Goal: Task Accomplishment & Management: Complete application form

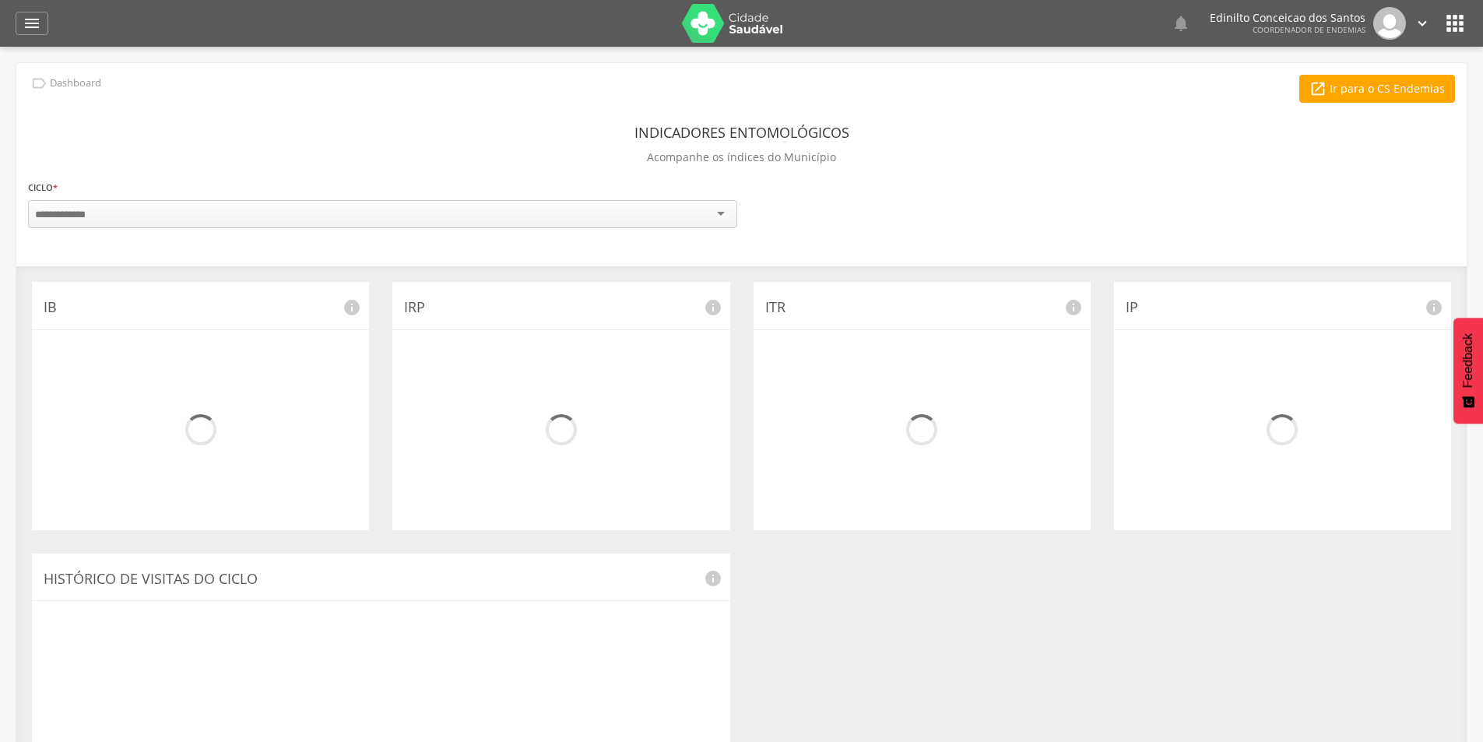
click at [24, 23] on icon "" at bounding box center [32, 23] width 19 height 19
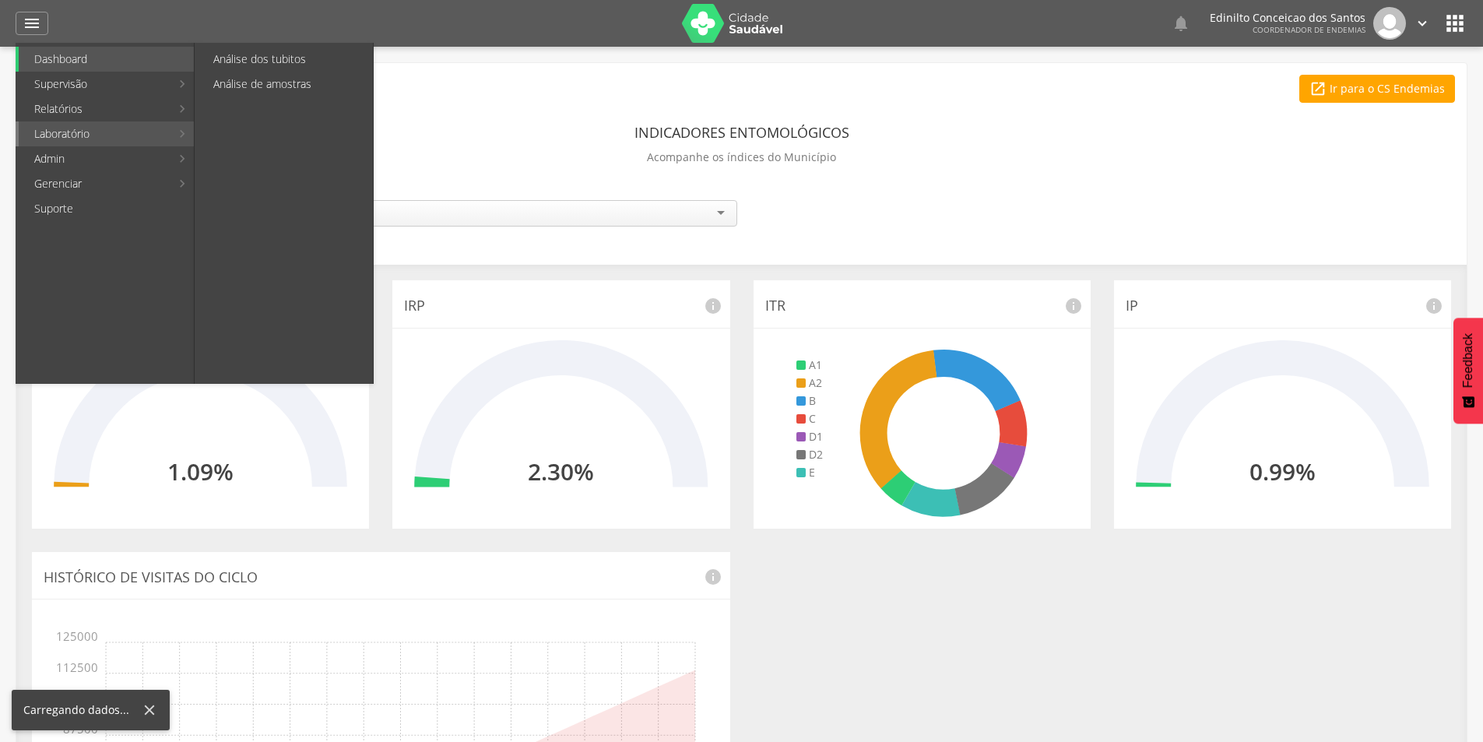
click at [77, 132] on link "Laboratório" at bounding box center [95, 133] width 152 height 25
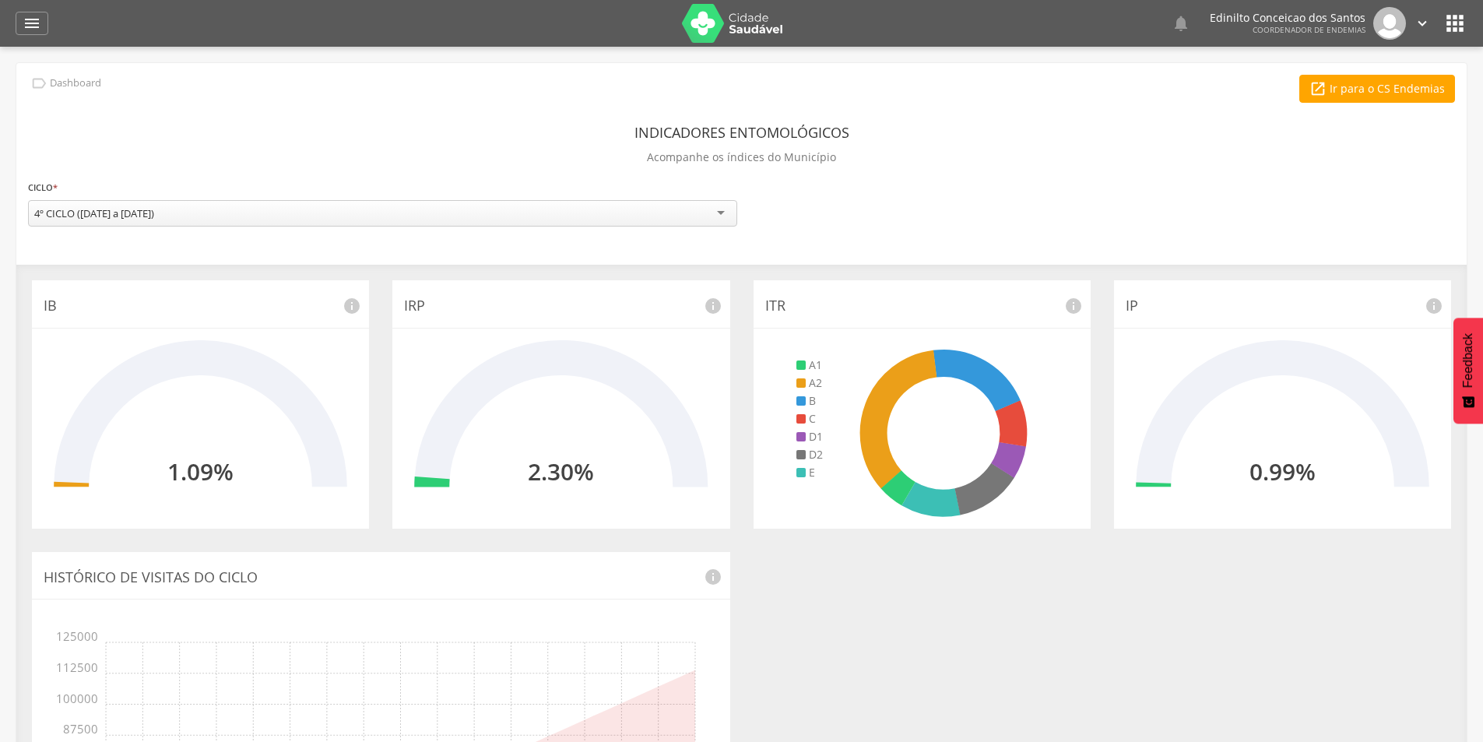
click at [230, 61] on div " Usuários  Perfil do Usuário [PERSON_NAME] CPF: 000.000.000-00, [GEOGRAPHIC_D…" at bounding box center [741, 418] width 1483 height 742
click at [33, 26] on icon "" at bounding box center [32, 23] width 19 height 19
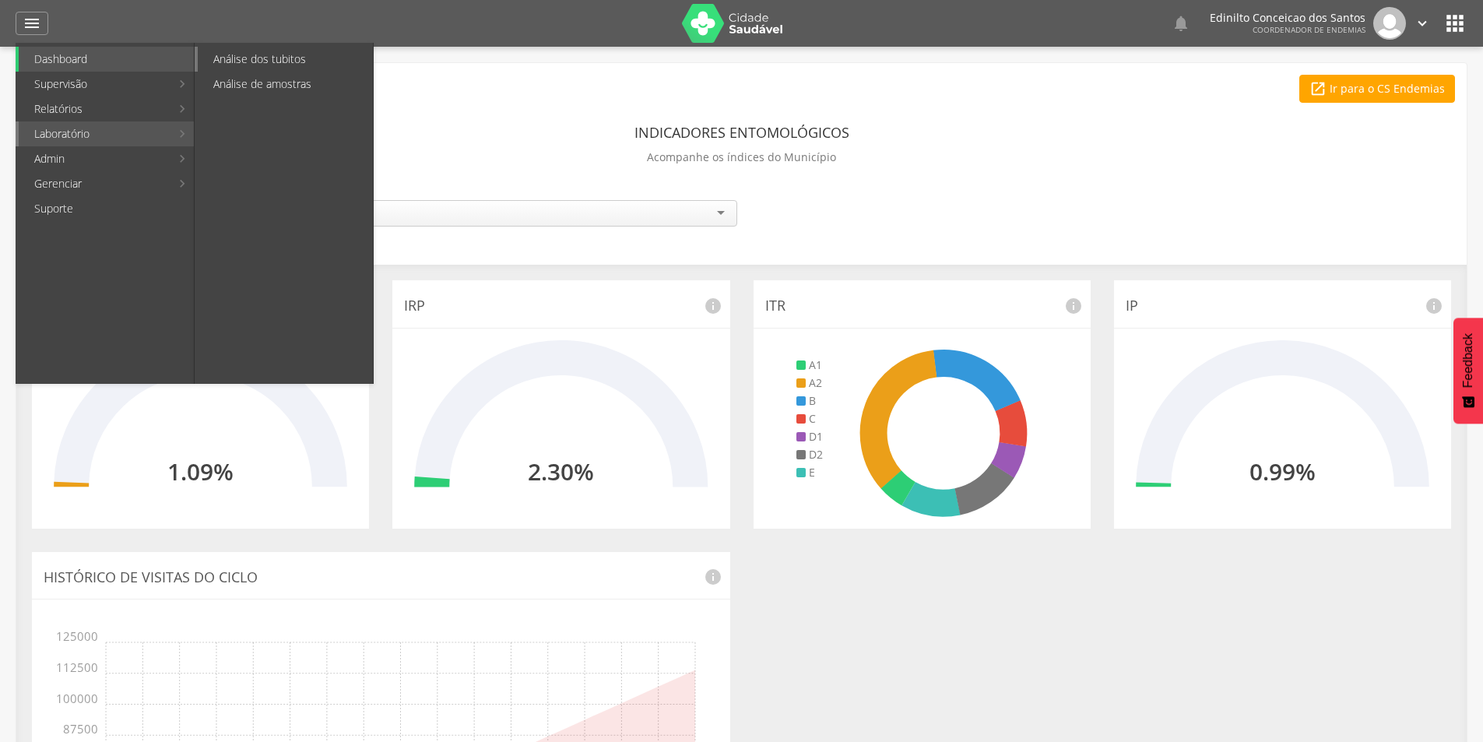
click at [260, 62] on link "Análise dos tubitos" at bounding box center [285, 59] width 175 height 25
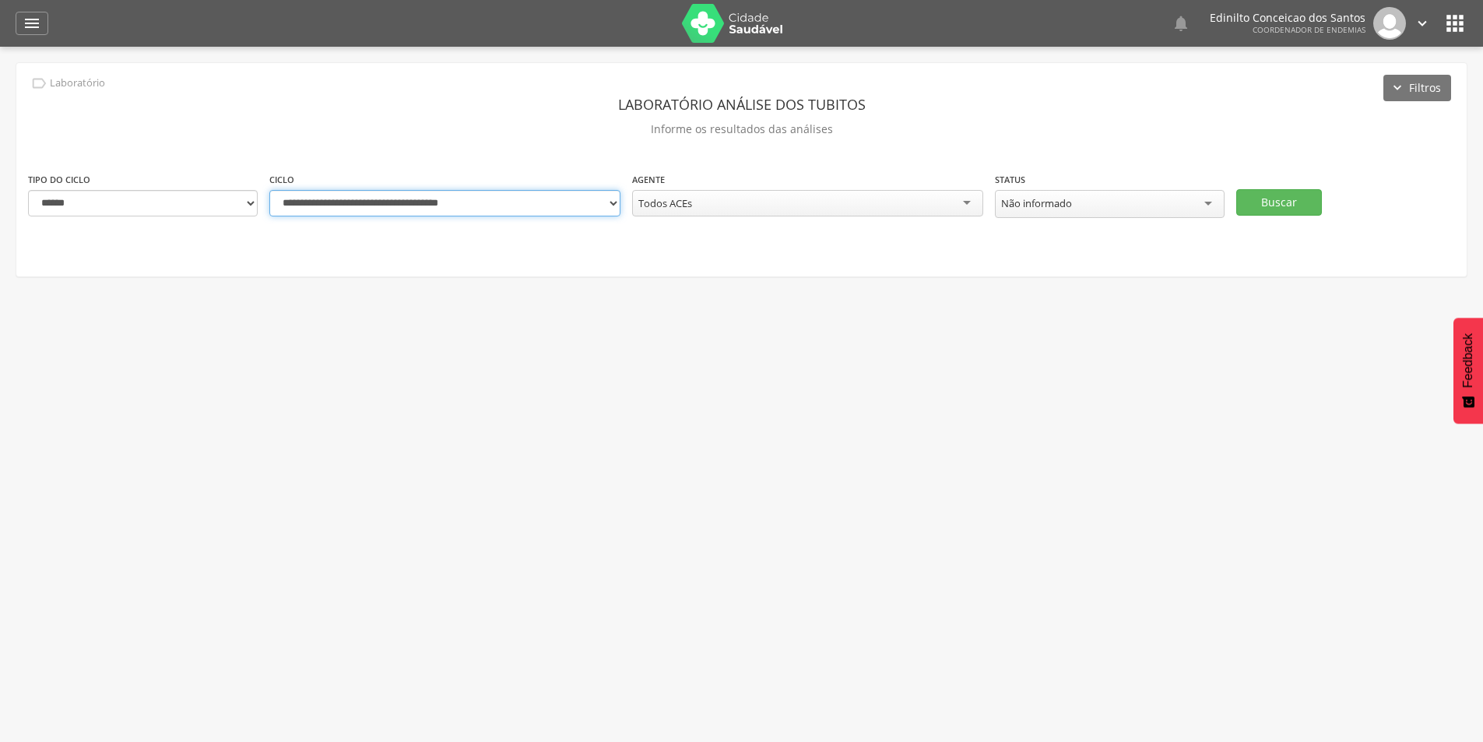
click at [508, 211] on select "**********" at bounding box center [444, 203] width 351 height 26
select select "**********"
click at [269, 190] on select "**********" at bounding box center [444, 203] width 351 height 26
click at [1278, 209] on button "Buscar" at bounding box center [1280, 202] width 86 height 26
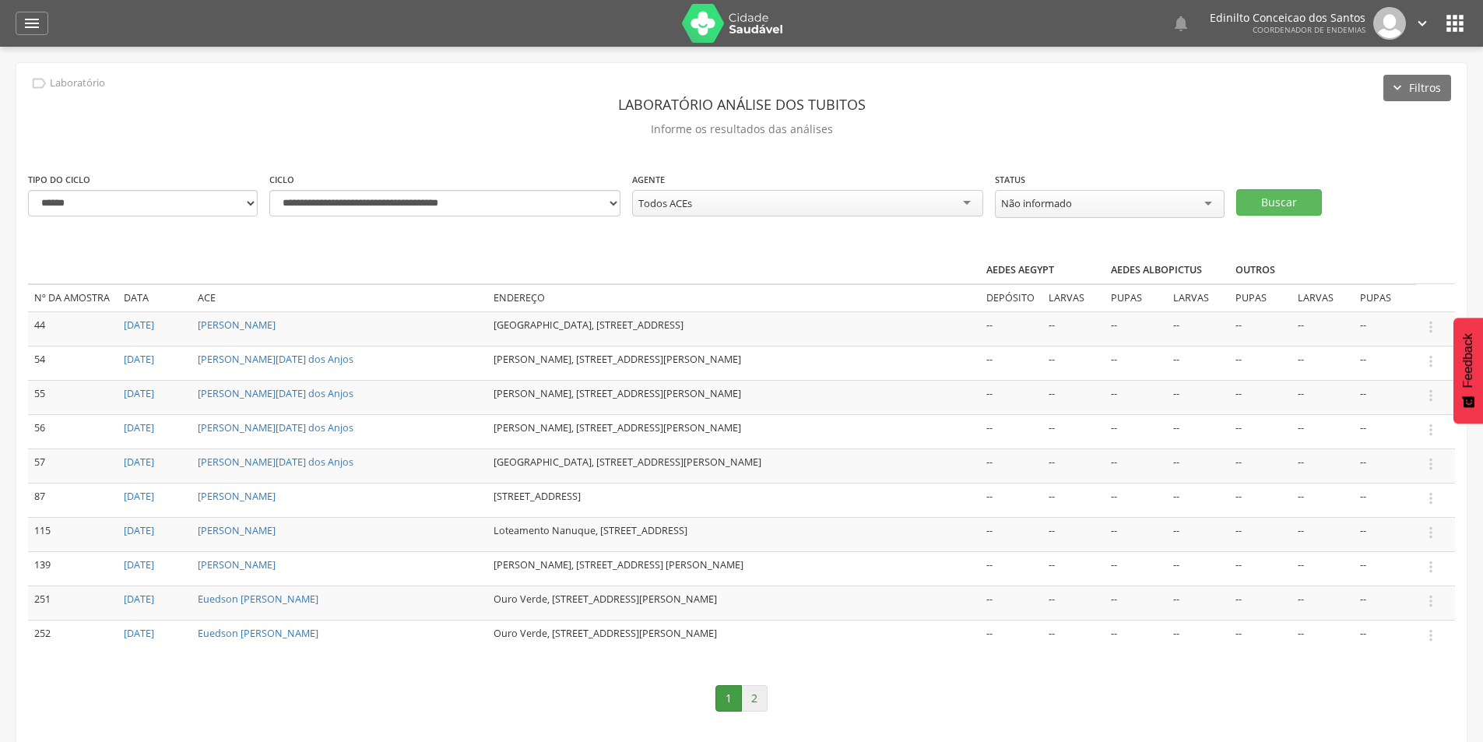
click at [760, 693] on link "2" at bounding box center [754, 698] width 26 height 26
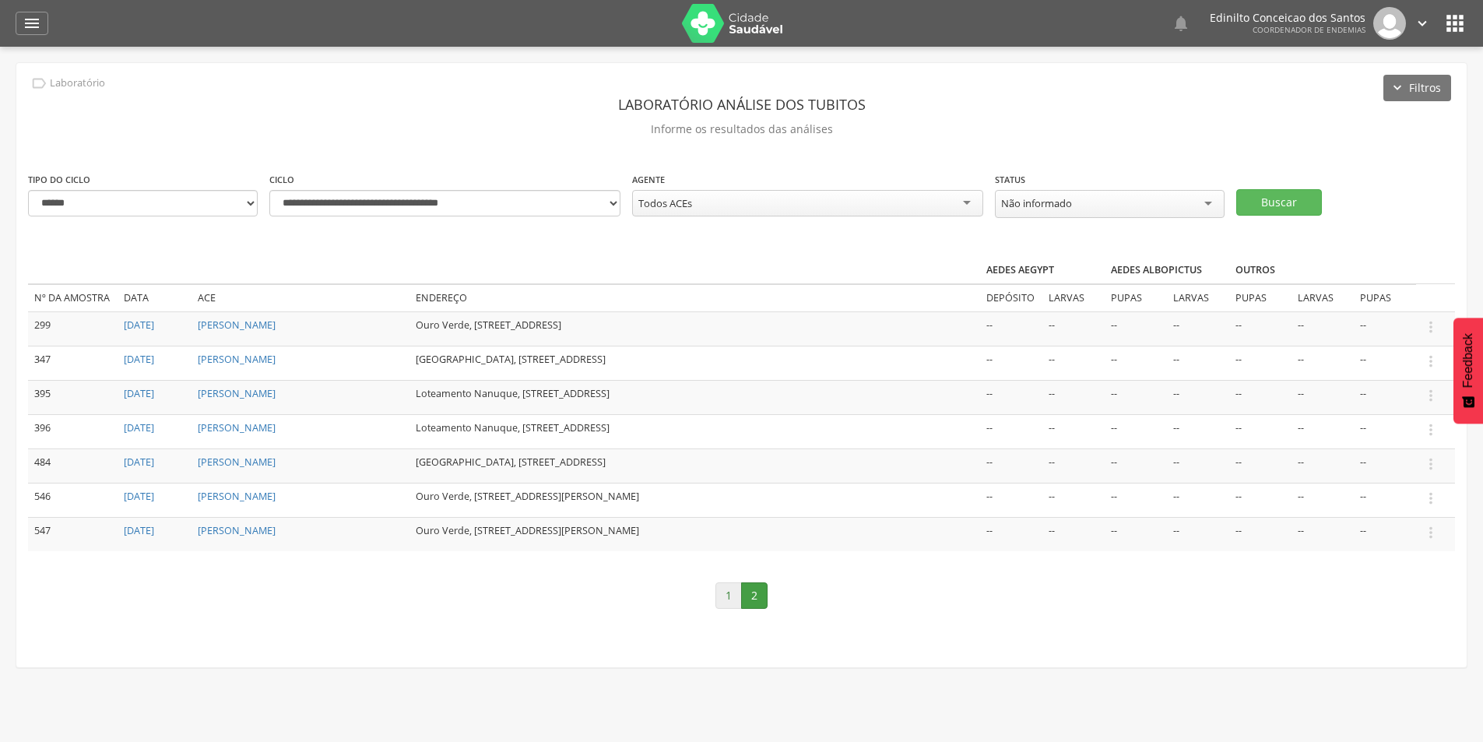
click at [726, 593] on link "1" at bounding box center [729, 595] width 26 height 26
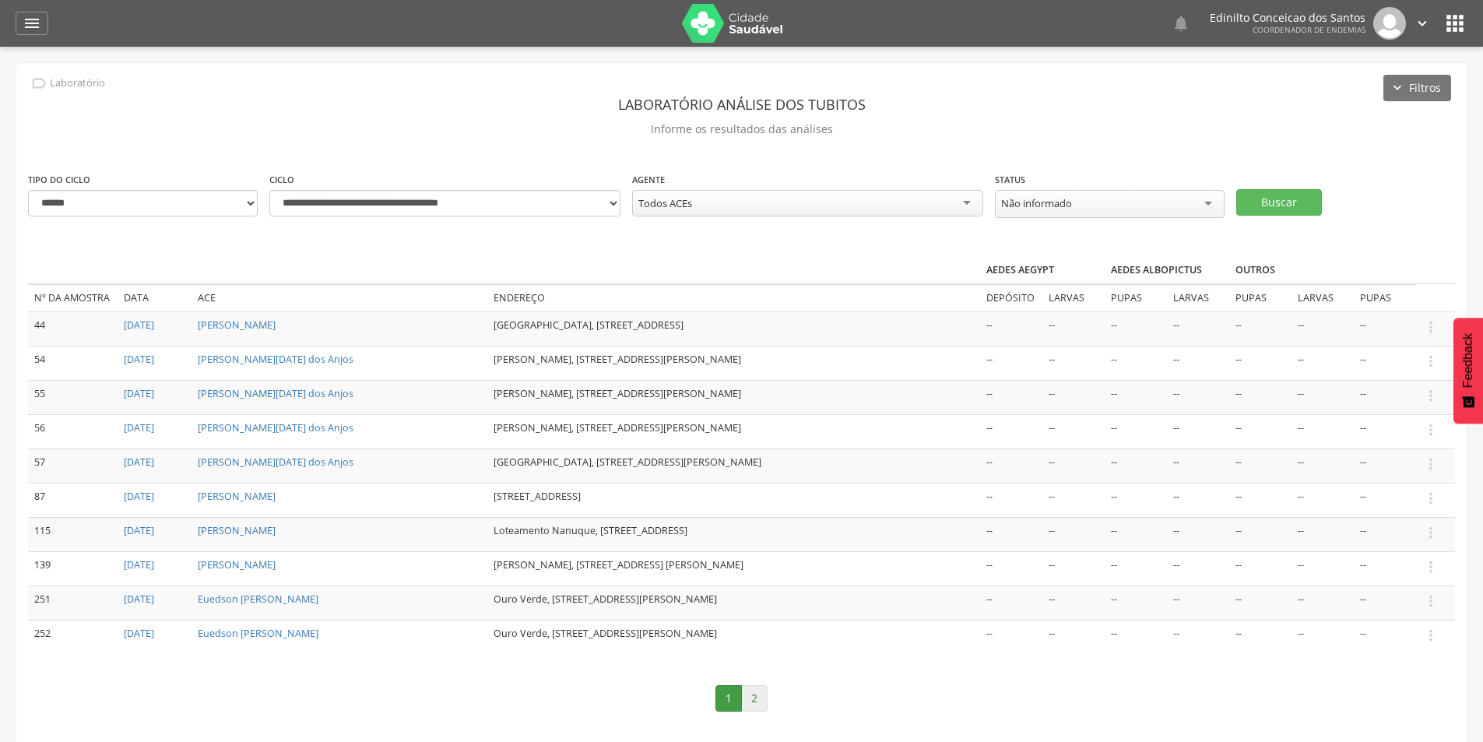
click at [758, 695] on link "2" at bounding box center [754, 698] width 26 height 26
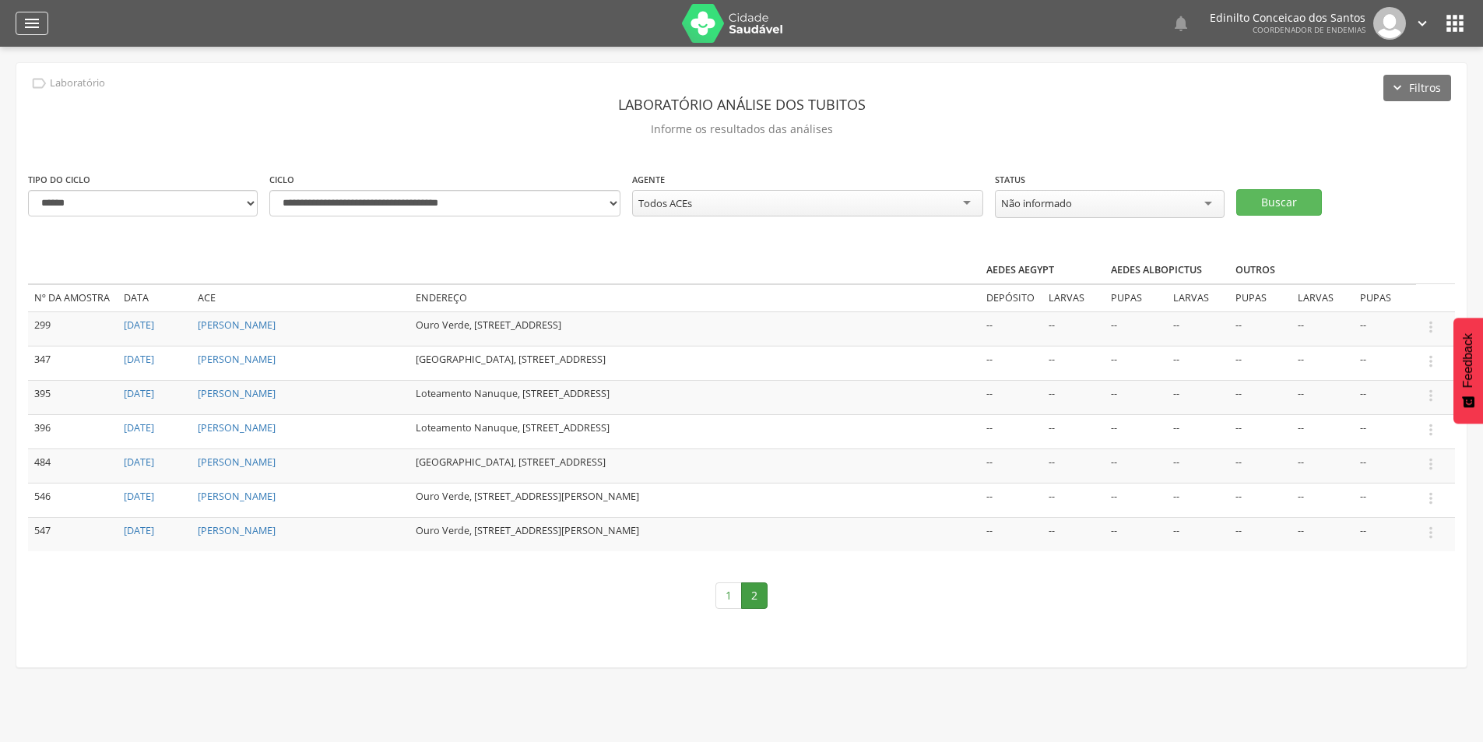
click at [42, 17] on div "" at bounding box center [32, 23] width 33 height 23
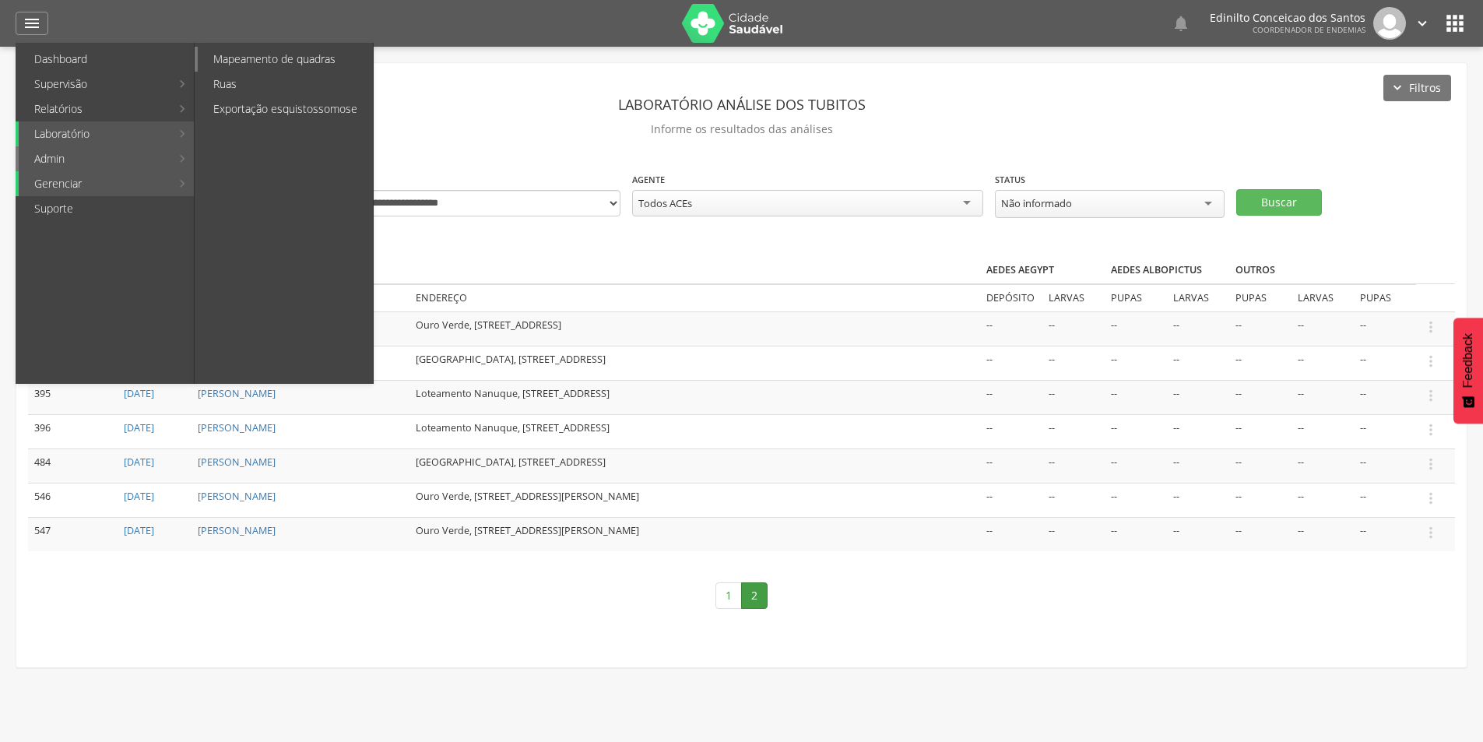
click at [255, 64] on link "Mapeamento de quadras" at bounding box center [285, 59] width 175 height 25
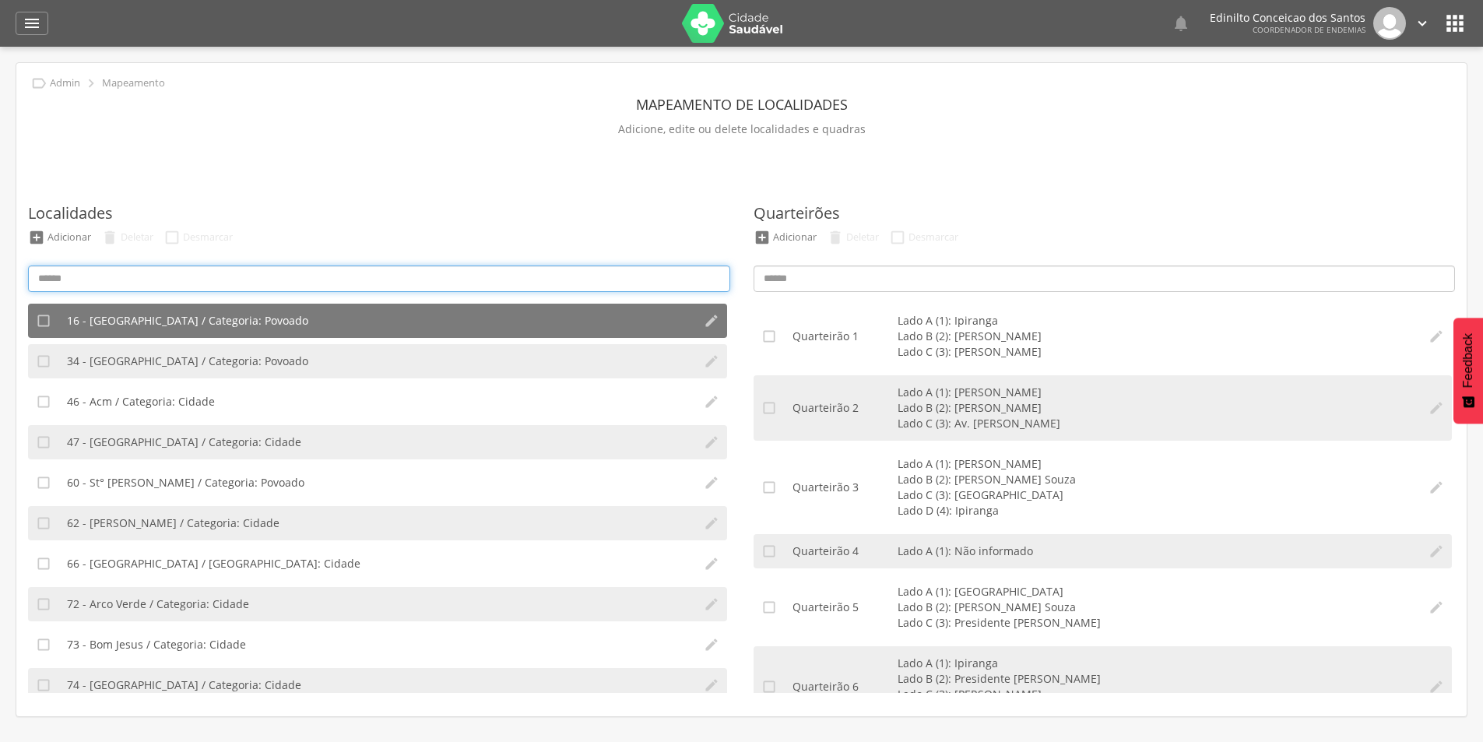
click at [145, 281] on input at bounding box center [379, 279] width 702 height 26
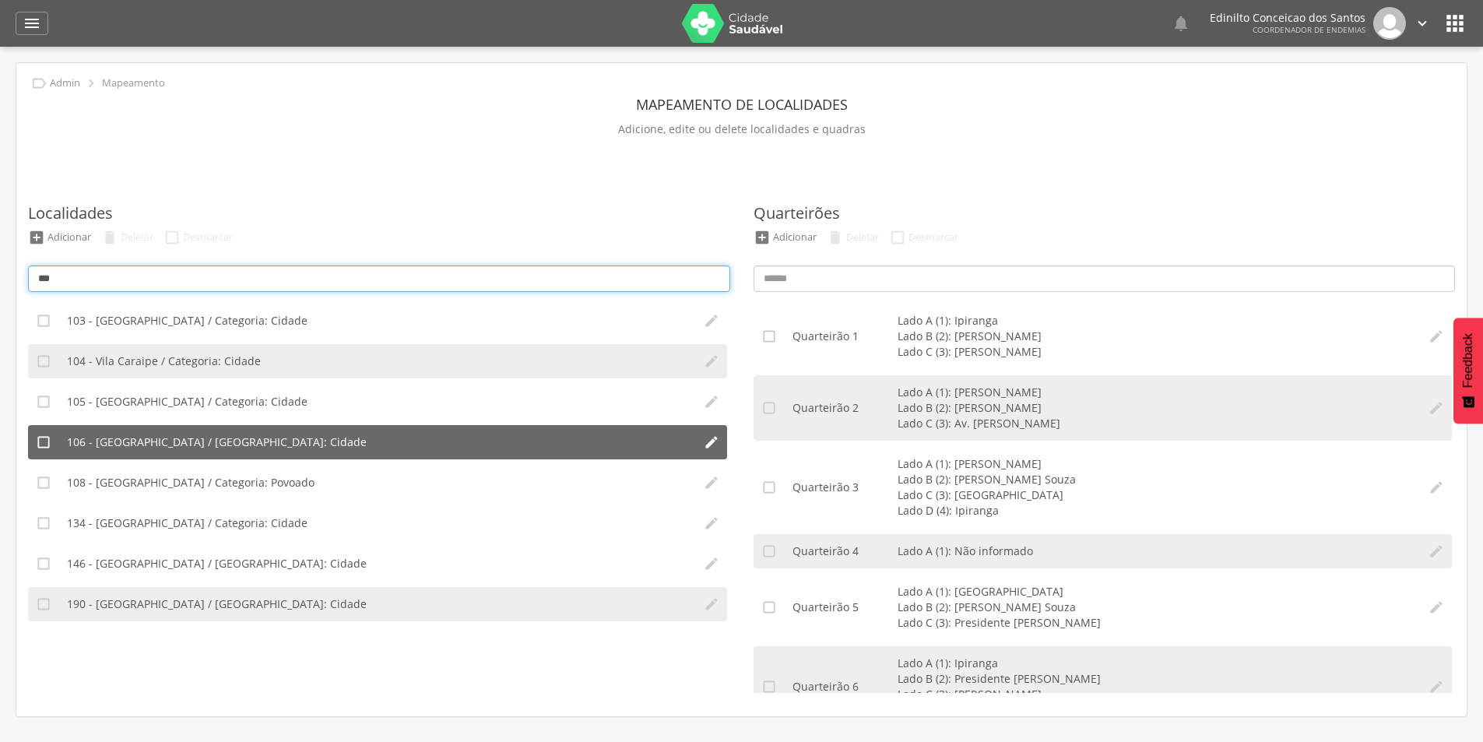
type input "***"
click at [188, 431] on li "106 - [GEOGRAPHIC_DATA] / [GEOGRAPHIC_DATA]: Cidade" at bounding box center [377, 442] width 637 height 34
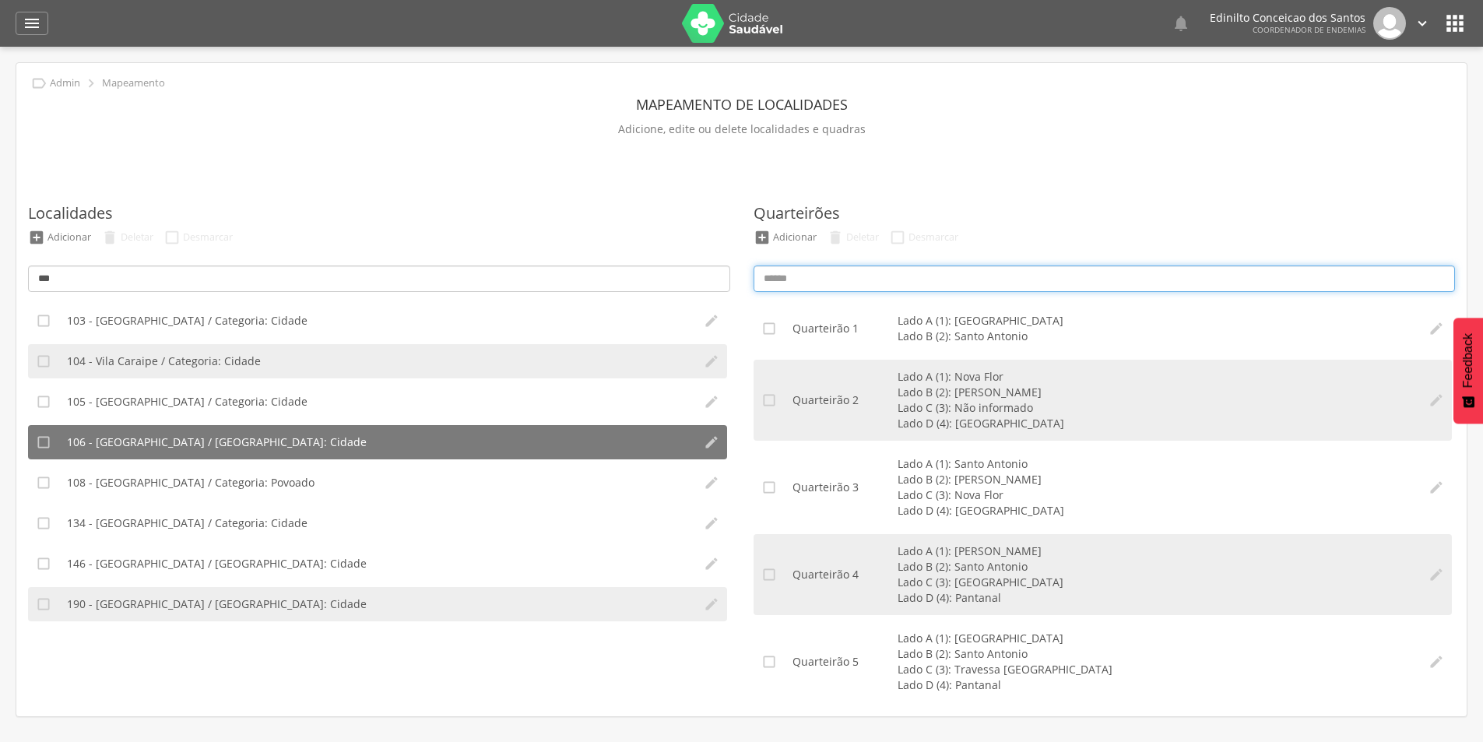
click at [838, 286] on input at bounding box center [1105, 279] width 702 height 26
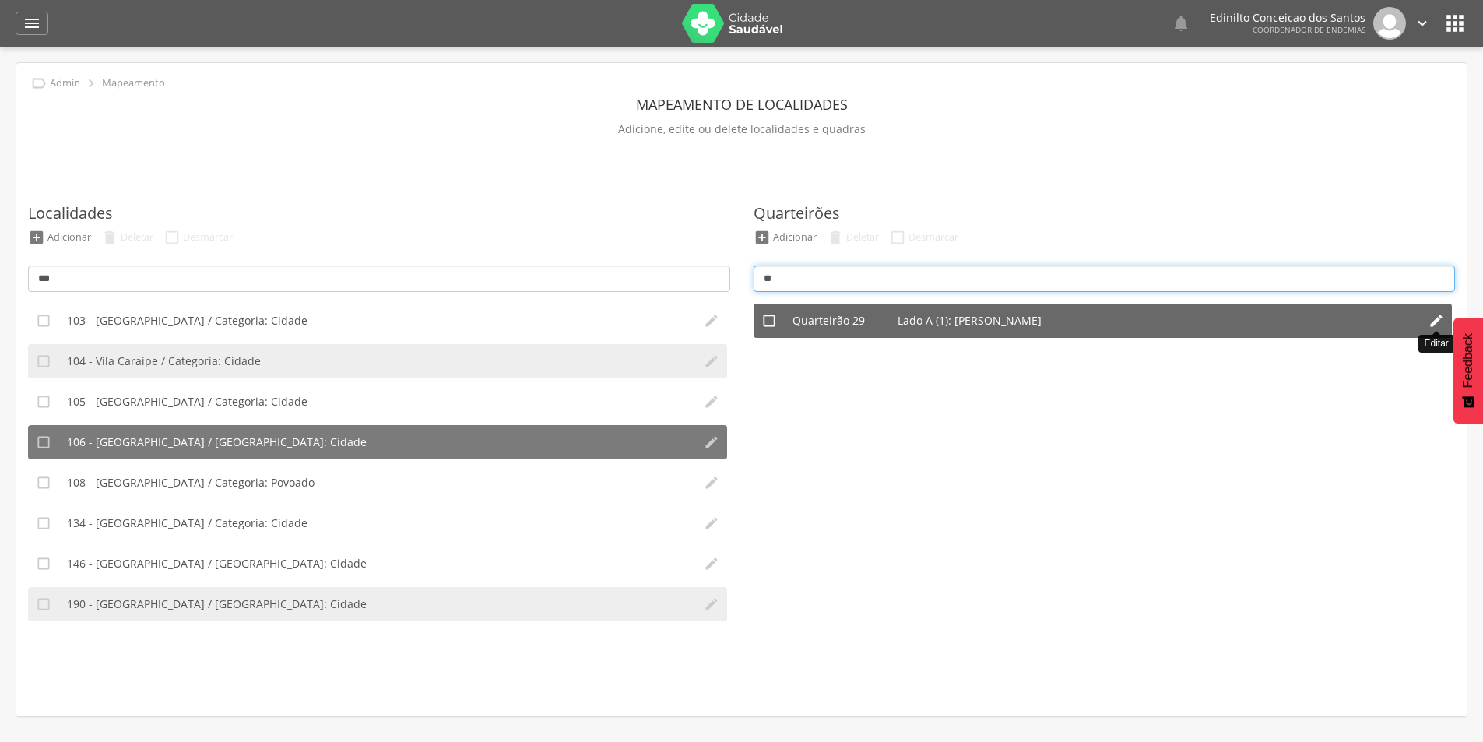
type input "**"
click at [1439, 321] on icon "" at bounding box center [1437, 321] width 16 height 16
type input "**"
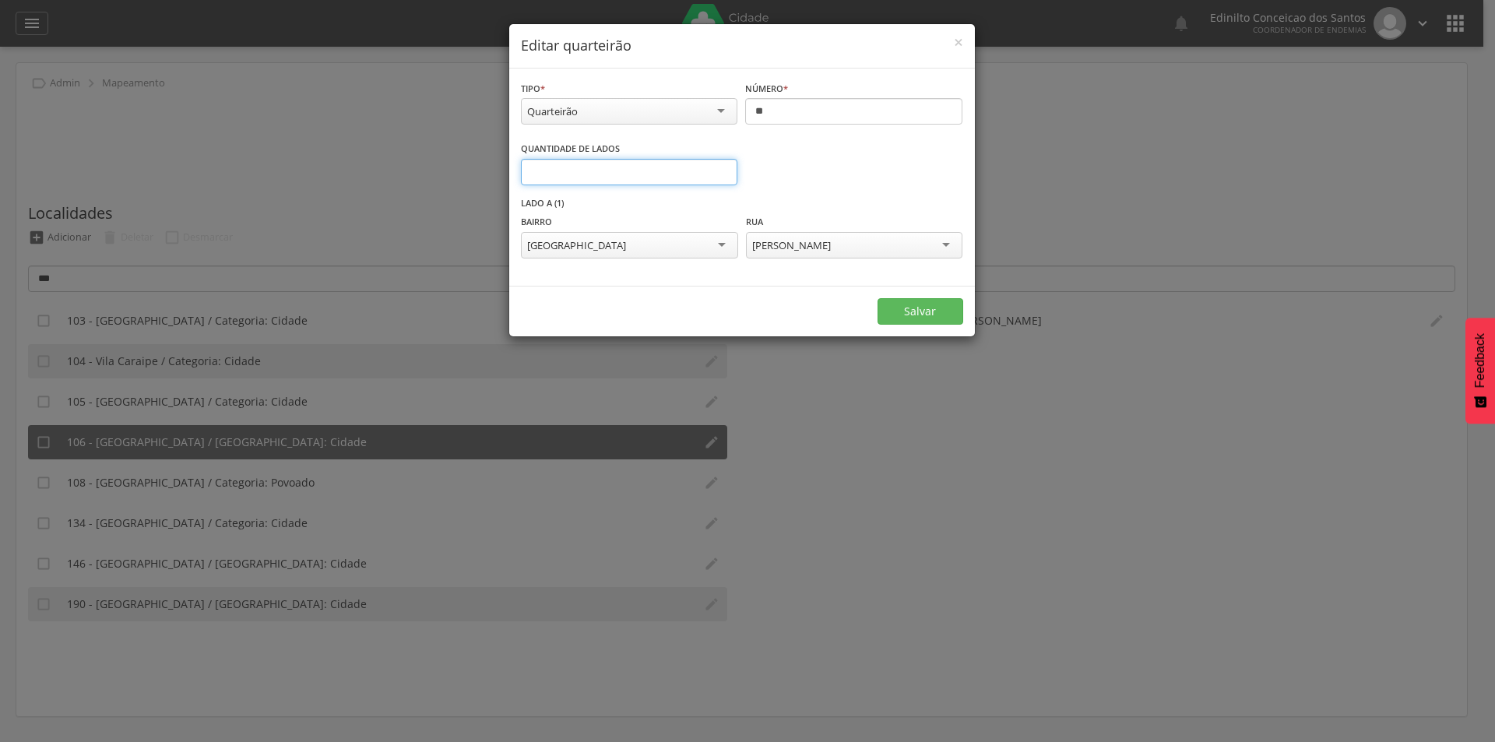
click at [723, 169] on input "*" at bounding box center [629, 172] width 217 height 26
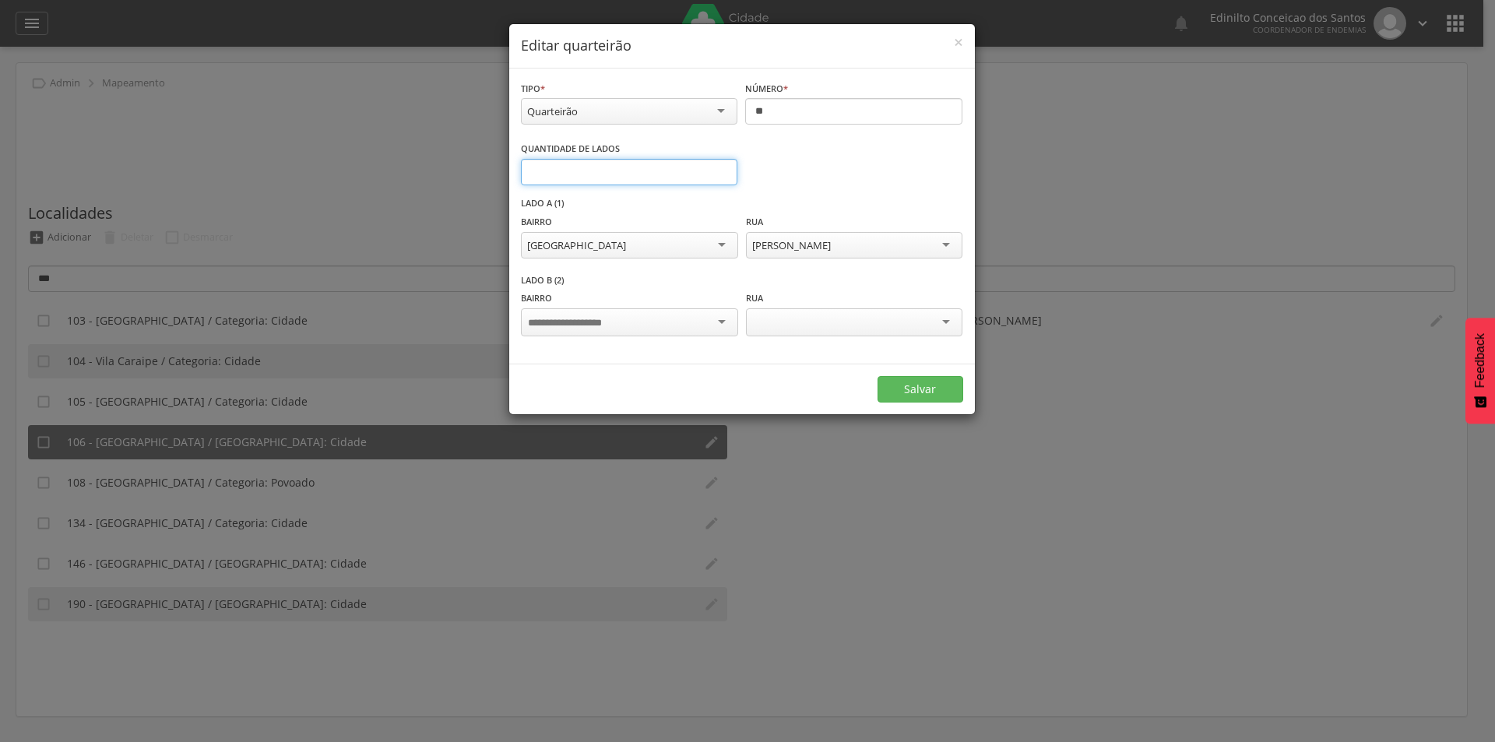
type input "*"
click at [723, 169] on input "*" at bounding box center [629, 172] width 217 height 26
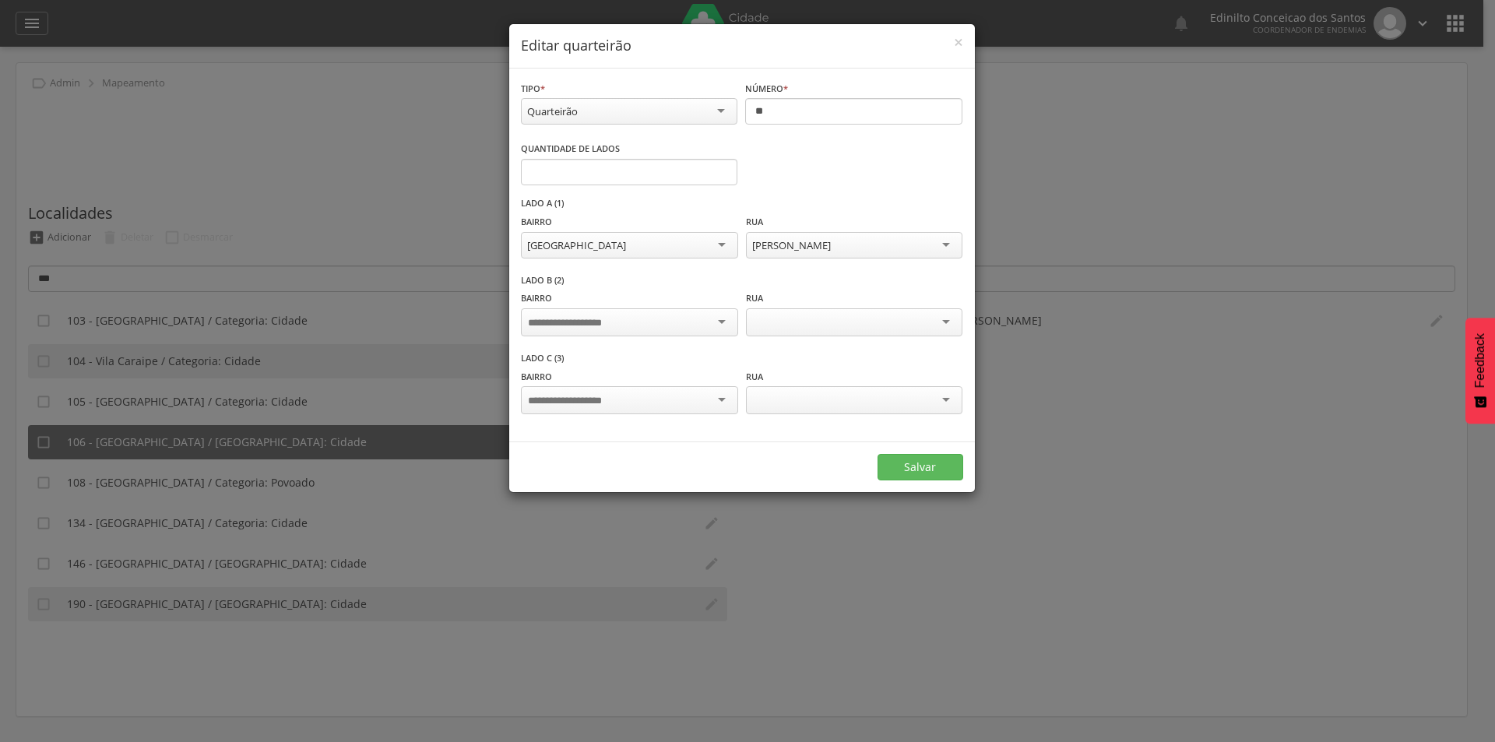
click at [605, 394] on input "select-one" at bounding box center [576, 401] width 97 height 14
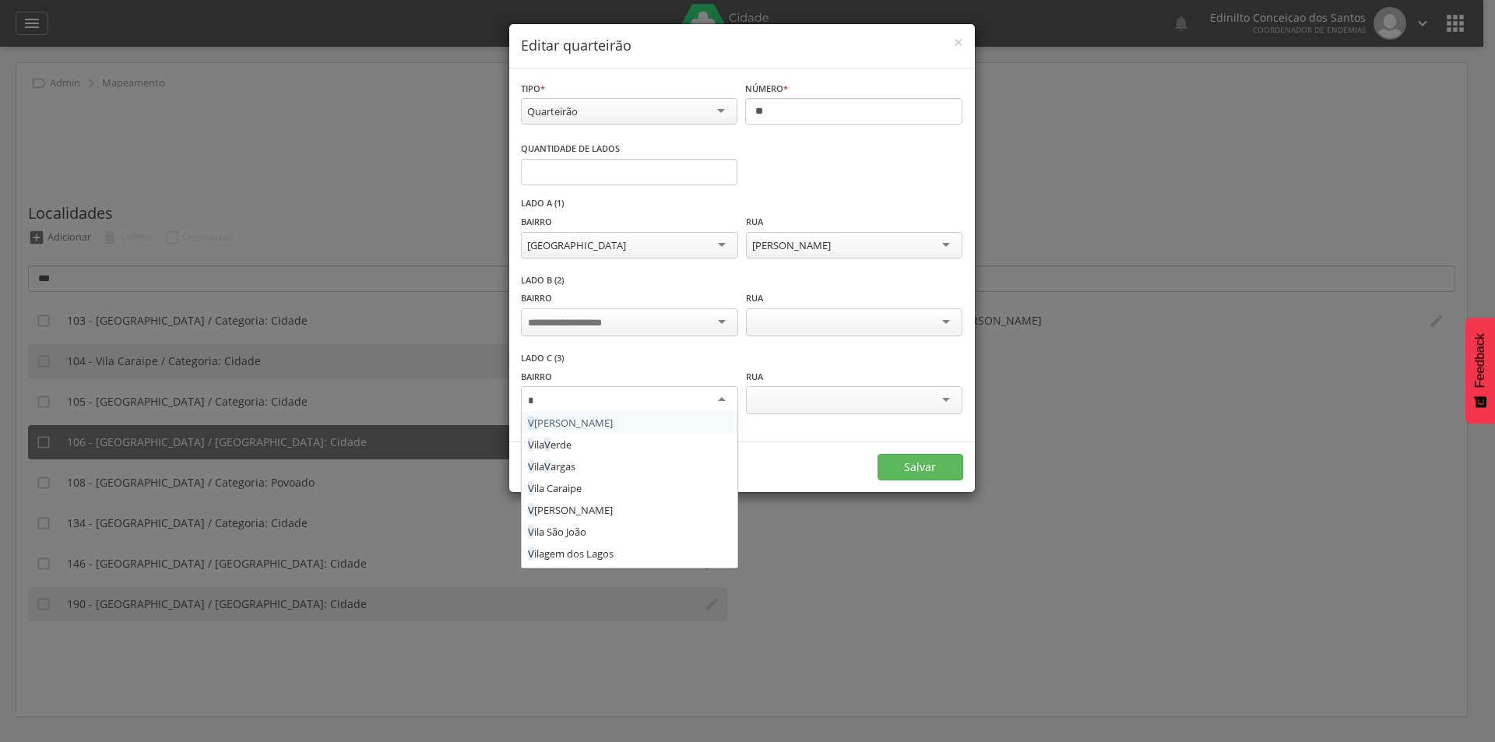
type input "**"
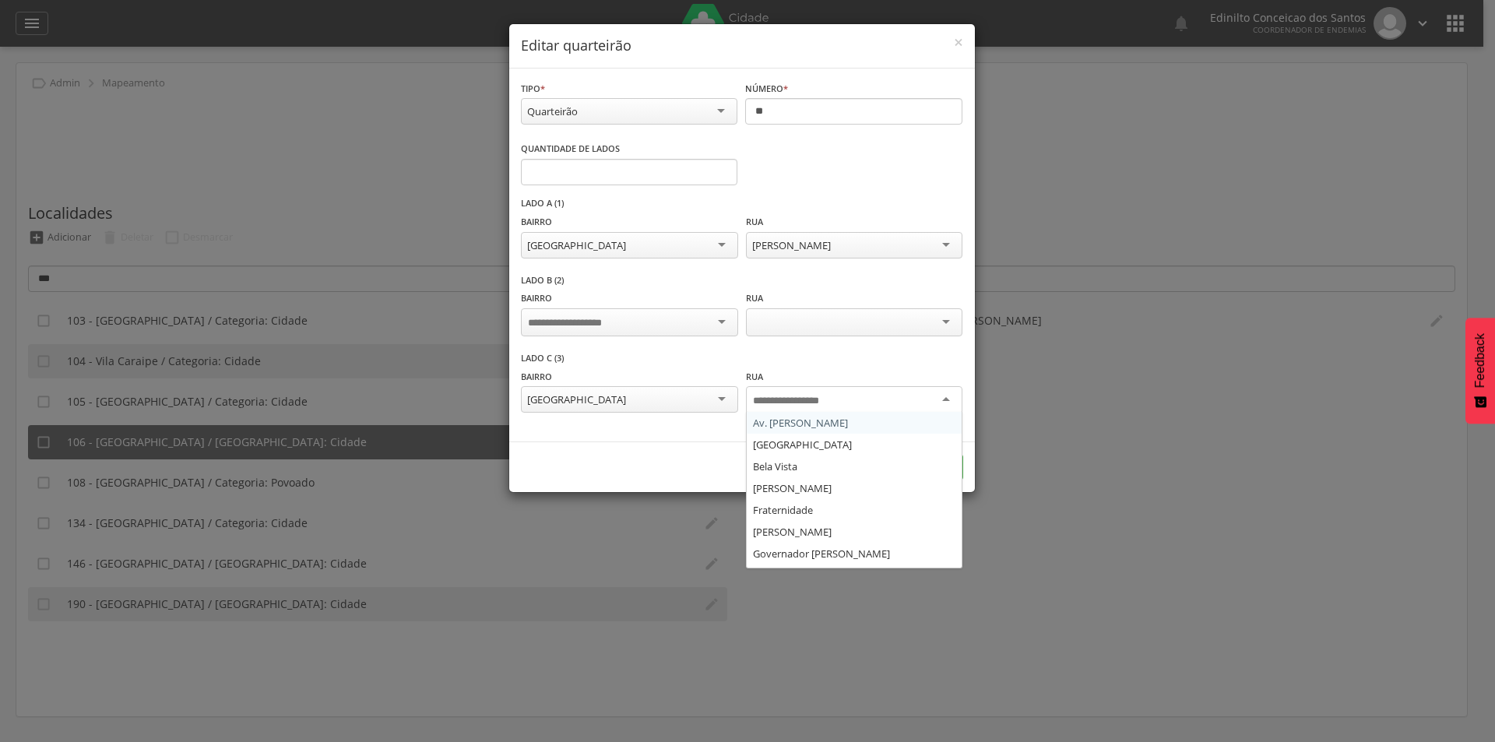
click at [772, 403] on input "select-one" at bounding box center [798, 401] width 90 height 14
type input "*"
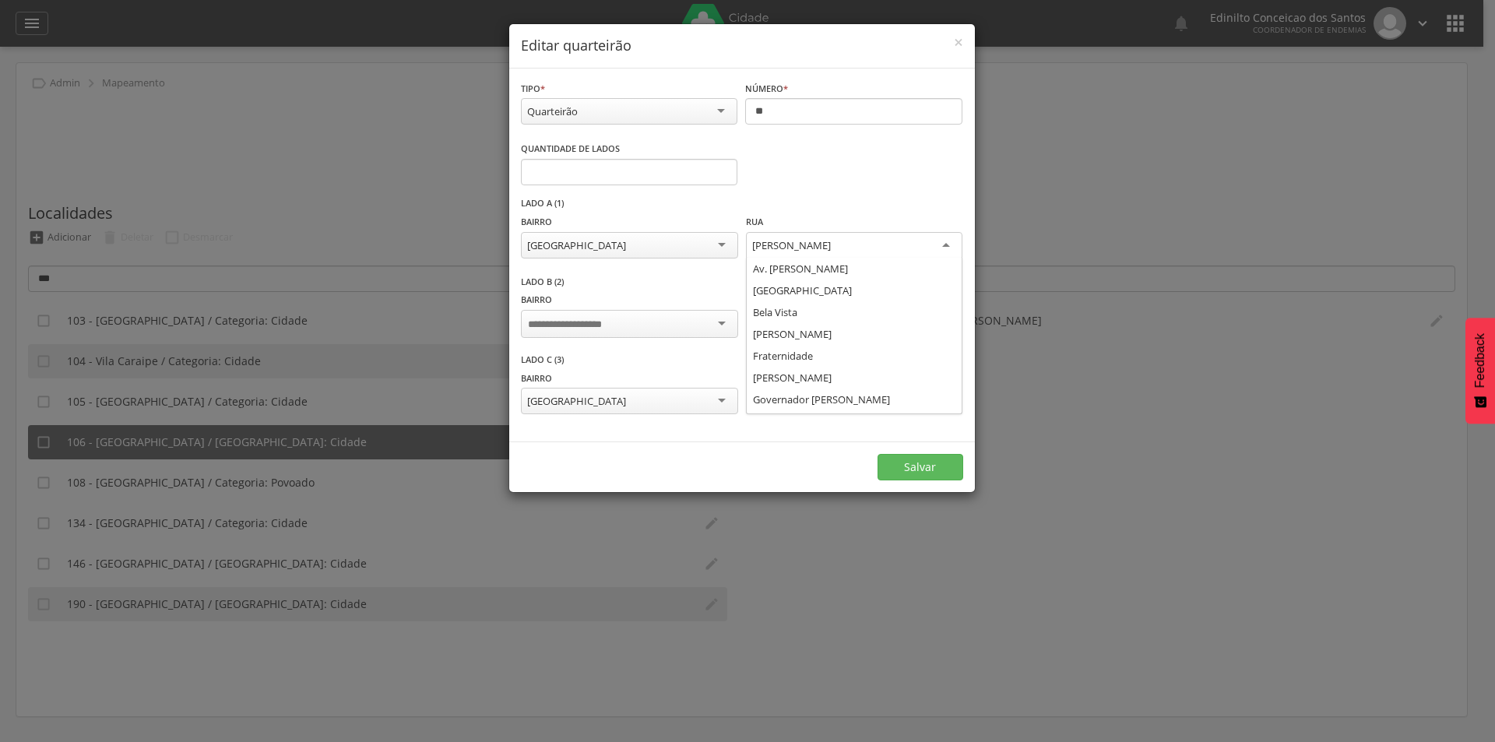
click at [860, 246] on div "[PERSON_NAME]" at bounding box center [854, 246] width 216 height 28
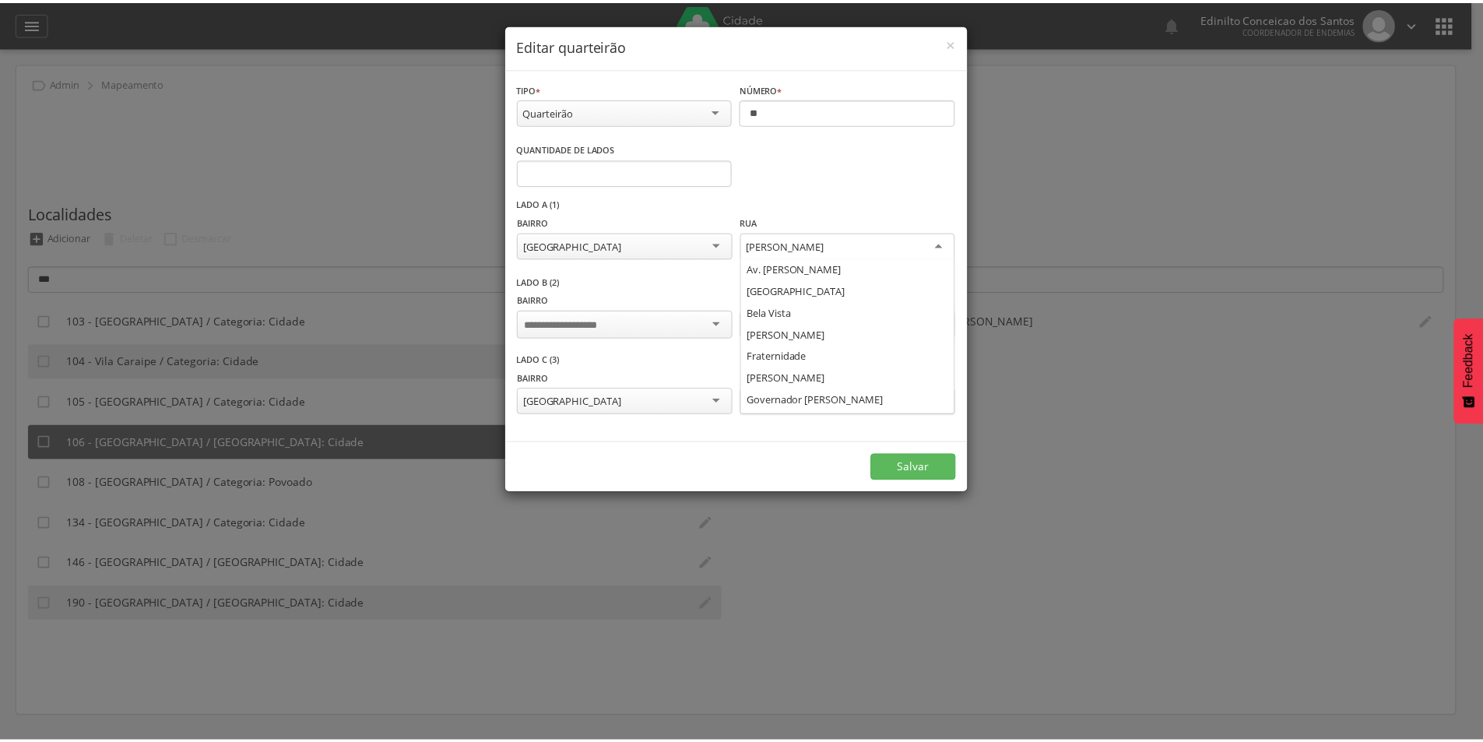
scroll to position [237, 0]
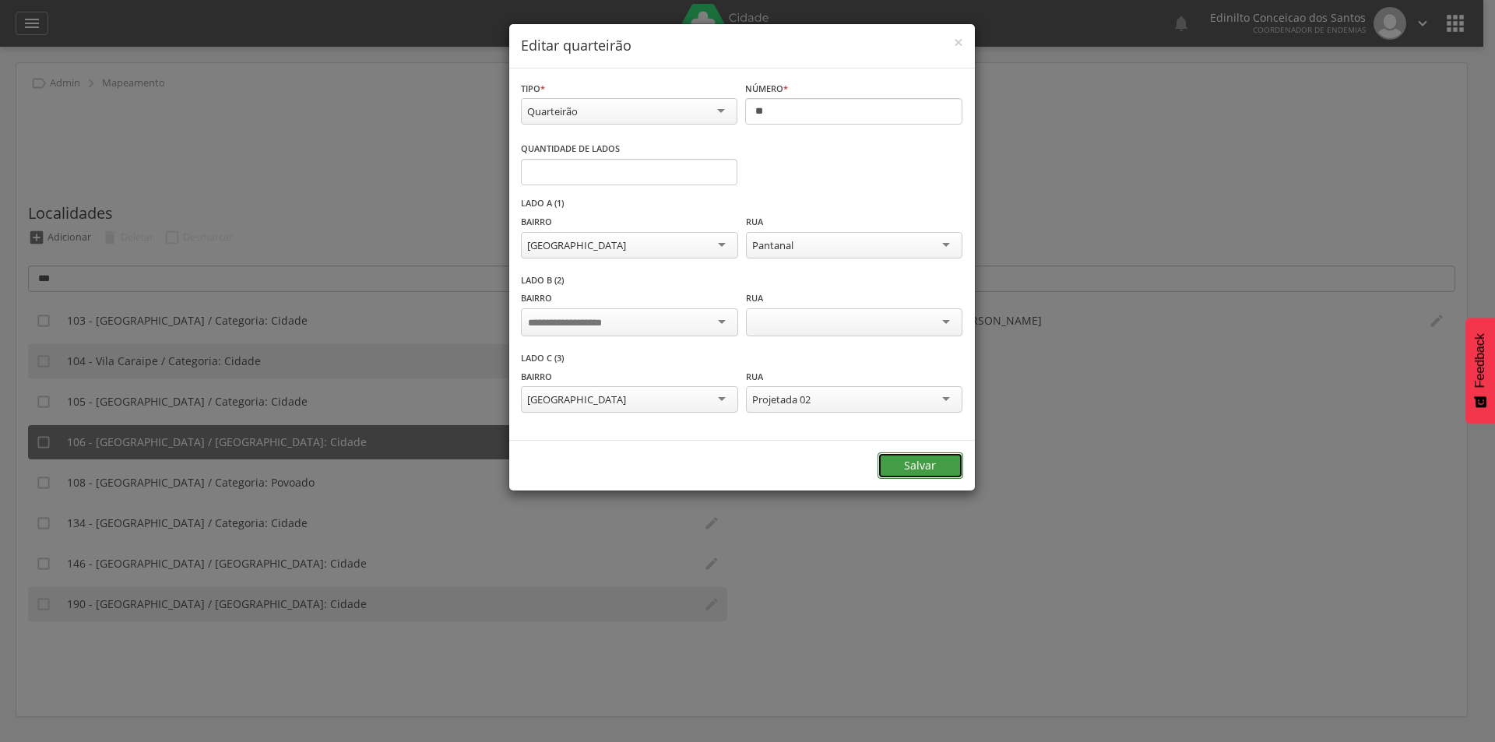
click at [913, 460] on button "Salvar" at bounding box center [921, 465] width 86 height 26
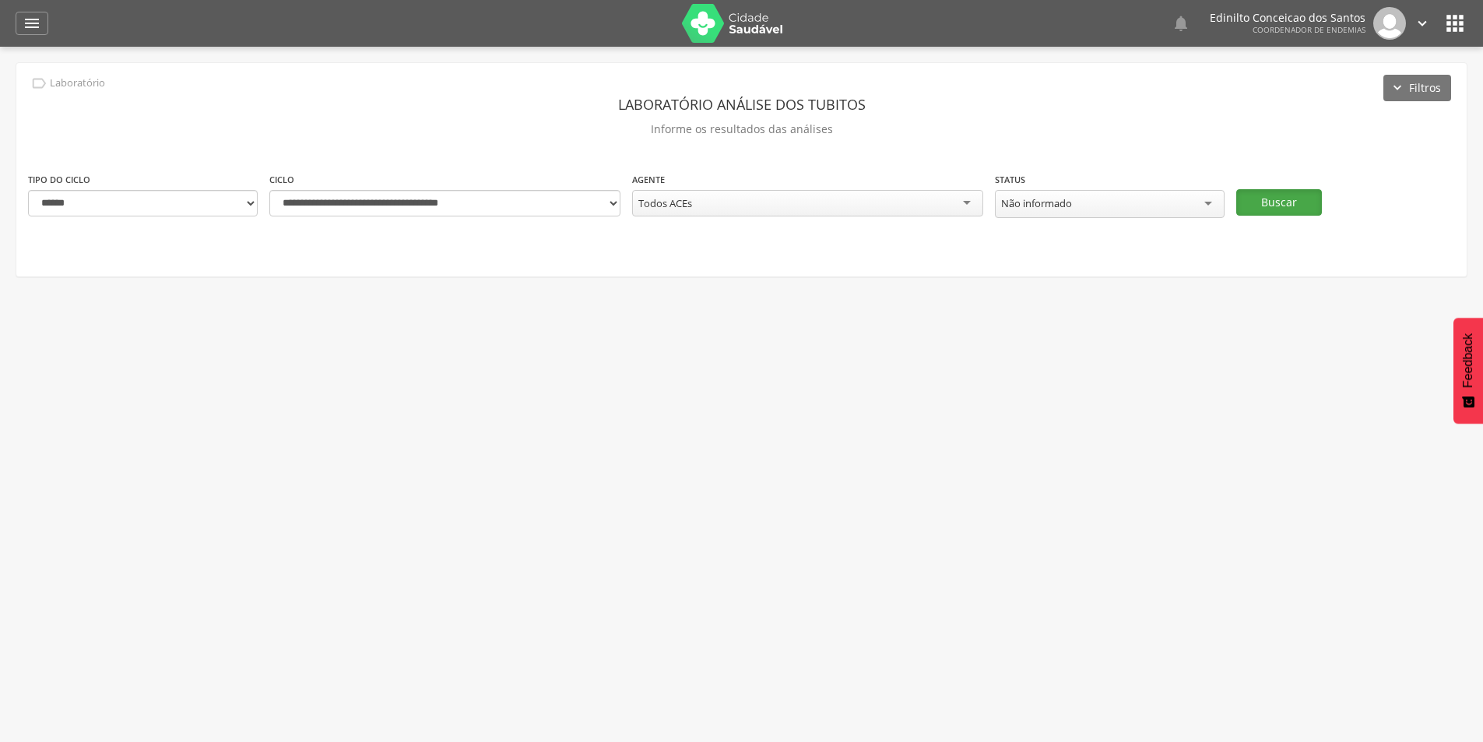
click at [1282, 199] on button "Buscar" at bounding box center [1280, 202] width 86 height 26
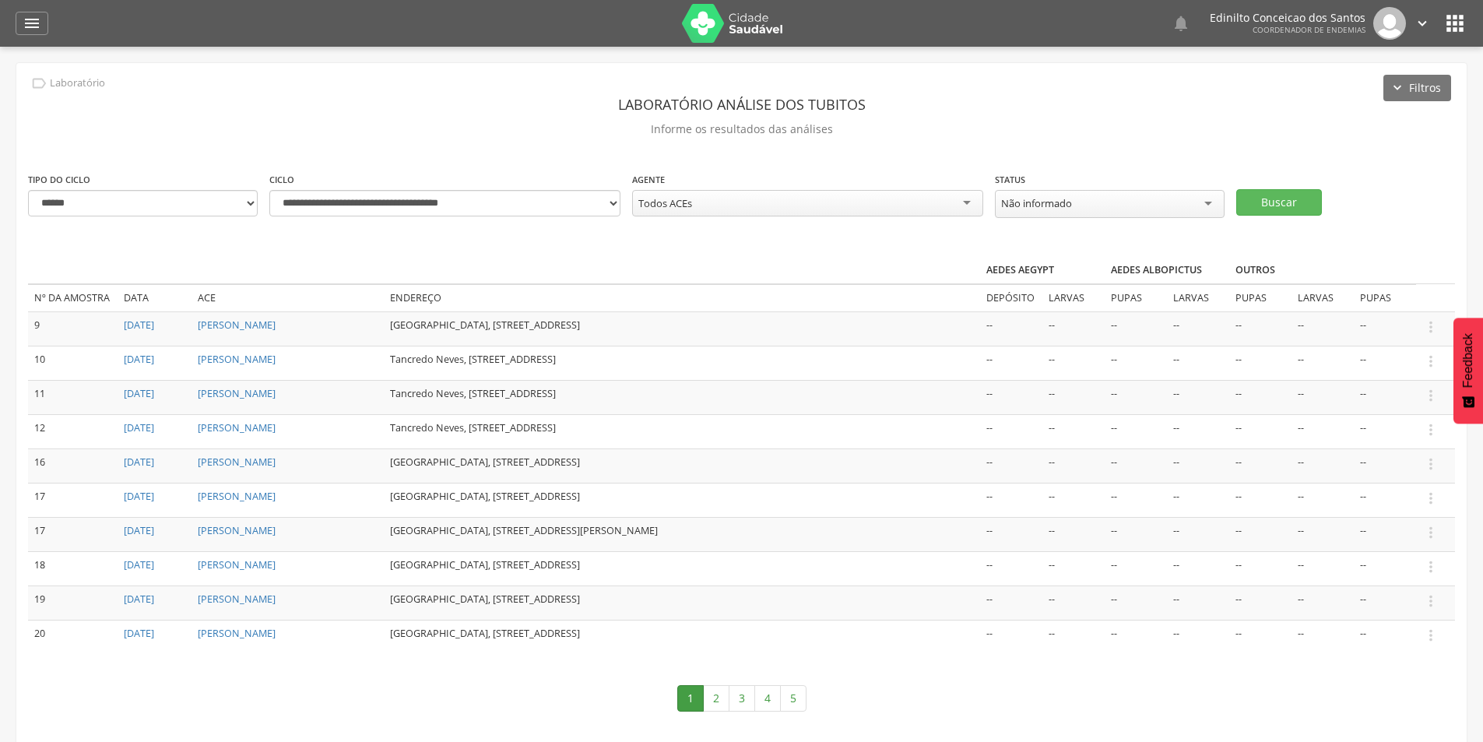
scroll to position [47, 0]
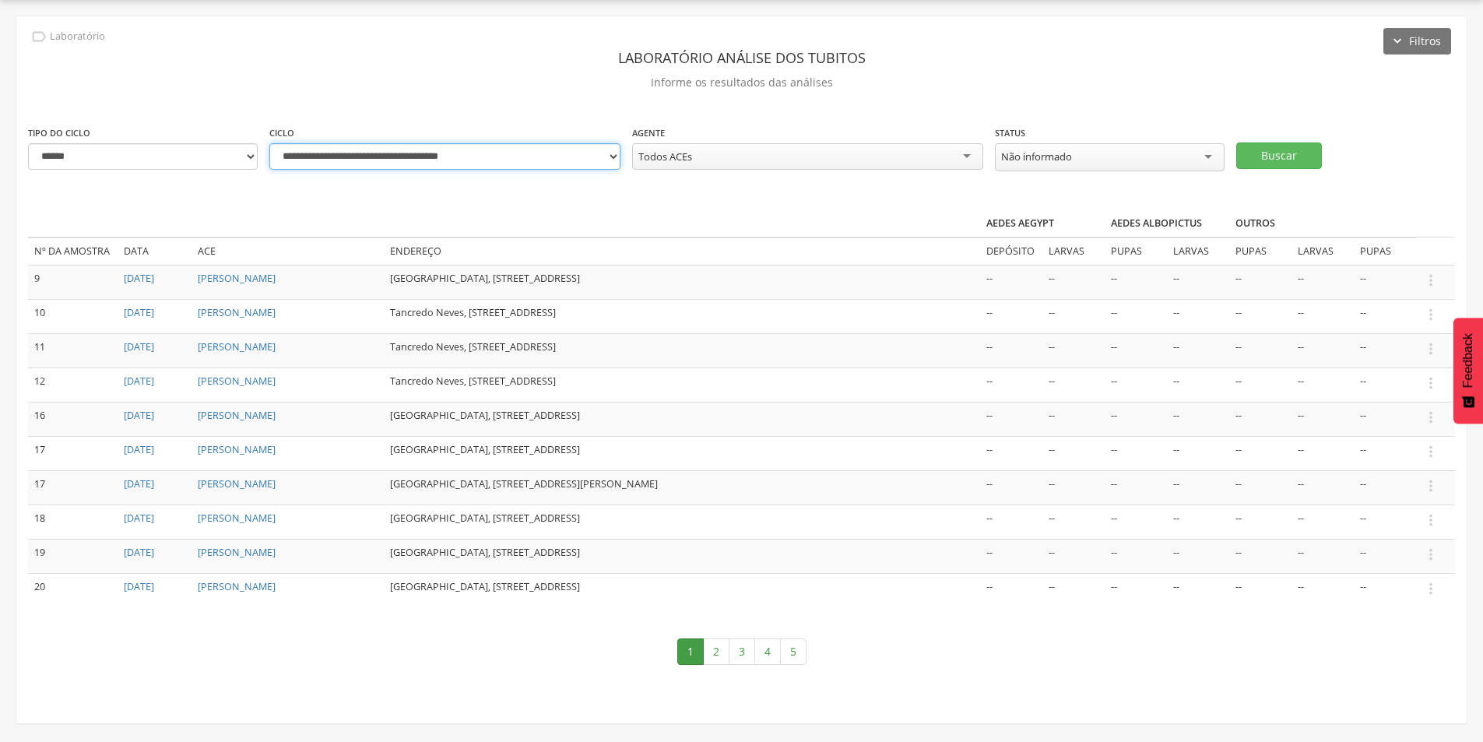
click at [529, 153] on select "**********" at bounding box center [444, 156] width 351 height 26
select select "**********"
click at [269, 143] on select "**********" at bounding box center [444, 156] width 351 height 26
click at [1259, 161] on button "Buscar" at bounding box center [1280, 156] width 86 height 26
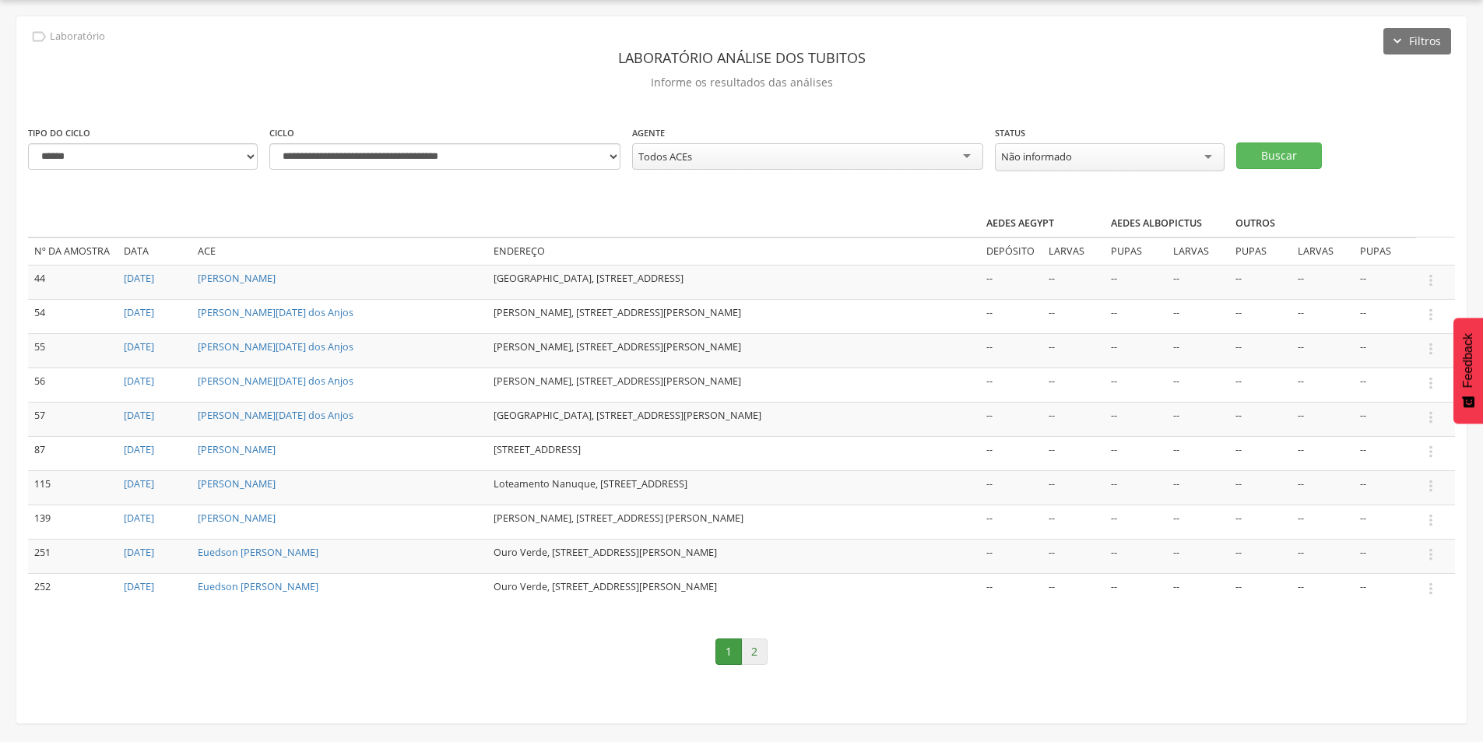
click at [759, 653] on link "2" at bounding box center [754, 652] width 26 height 26
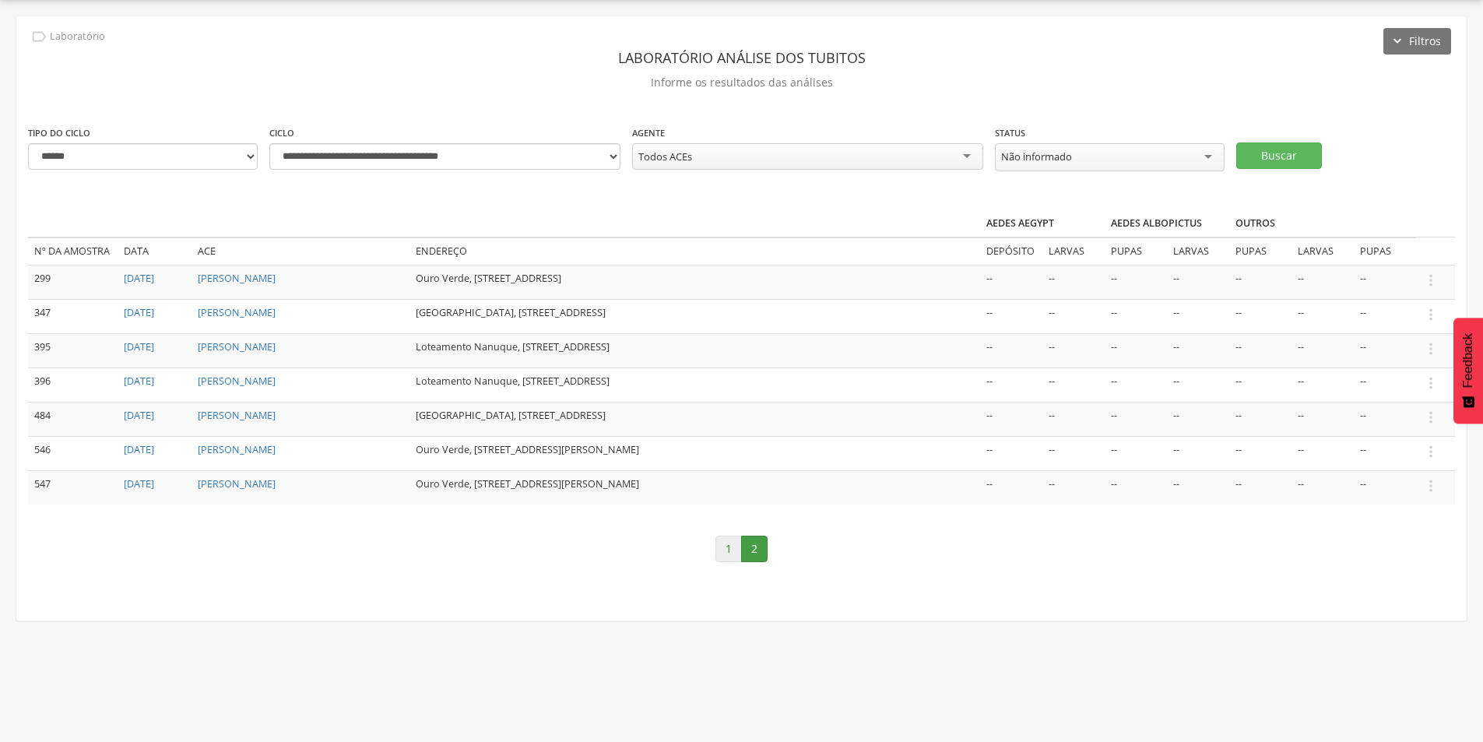
click at [725, 547] on link "1" at bounding box center [729, 549] width 26 height 26
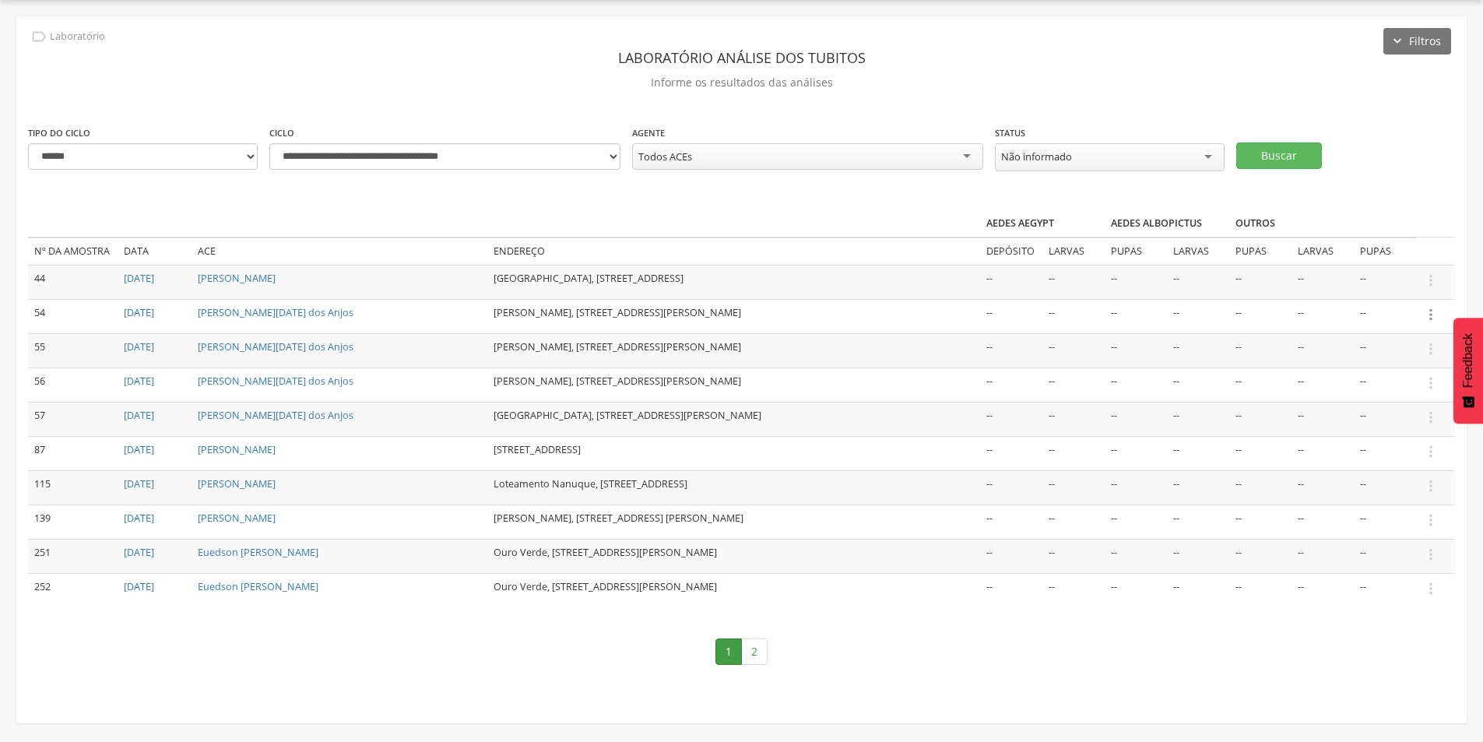
click at [1431, 315] on icon "" at bounding box center [1431, 314] width 17 height 17
click at [1430, 315] on icon "" at bounding box center [1431, 314] width 17 height 17
click at [1392, 287] on link "Informar resultado" at bounding box center [1377, 288] width 123 height 19
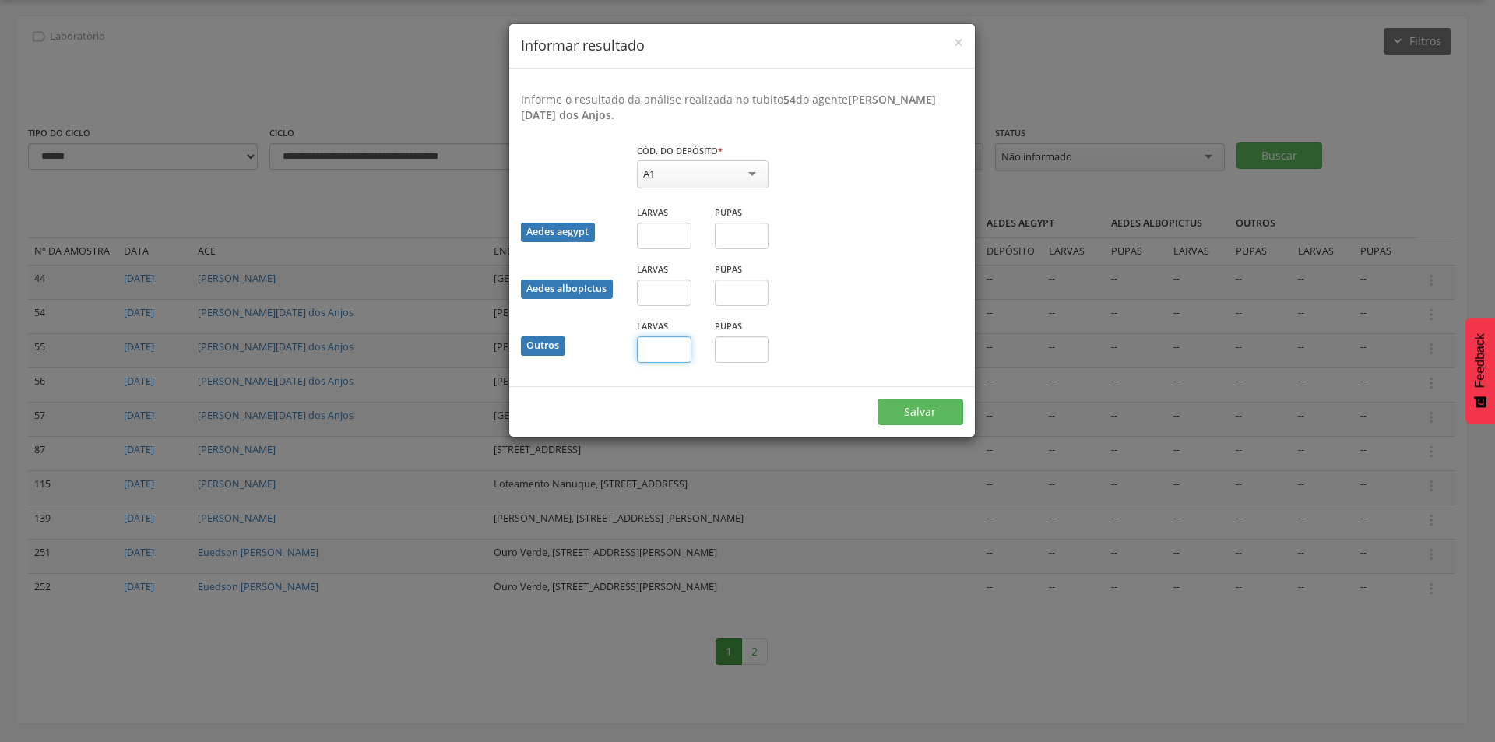
click at [668, 348] on input "text" at bounding box center [664, 349] width 55 height 26
type input "*"
click at [906, 410] on button "Salvar" at bounding box center [921, 412] width 86 height 26
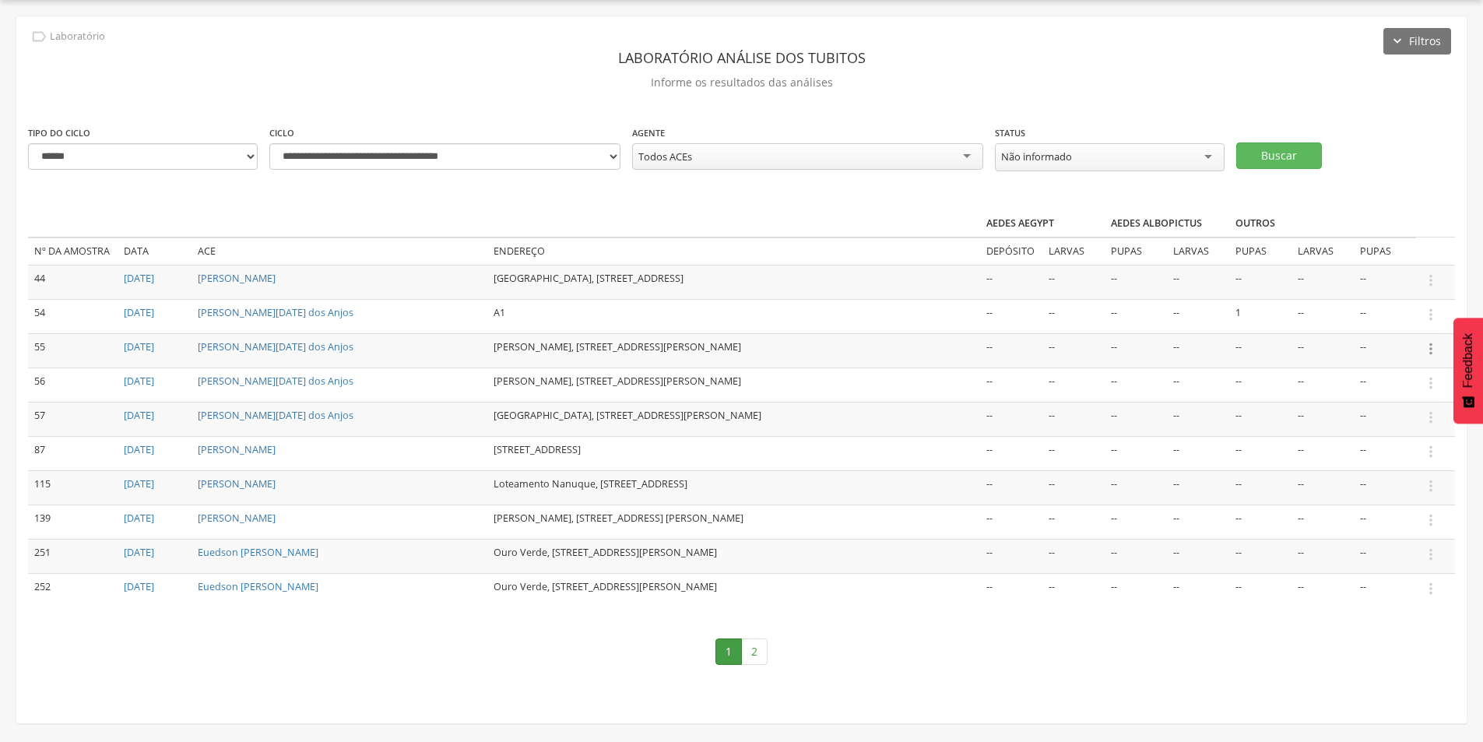
click at [1430, 346] on icon "" at bounding box center [1431, 348] width 17 height 17
click at [1385, 321] on link "Informar resultado" at bounding box center [1377, 322] width 123 height 19
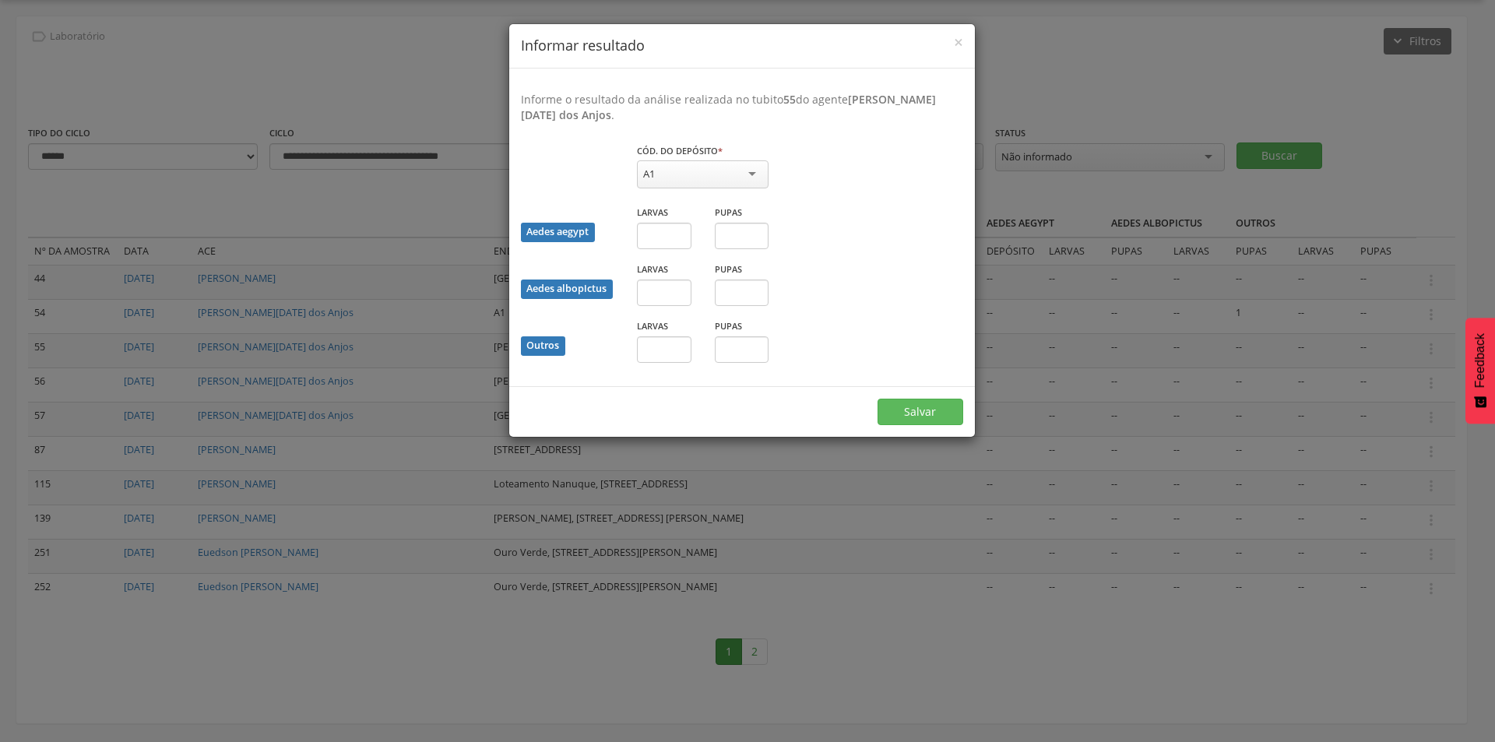
click at [635, 349] on div "Larvas" at bounding box center [664, 346] width 78 height 57
click at [650, 349] on input "text" at bounding box center [664, 349] width 55 height 26
type input "*"
click at [934, 410] on button "Salvar" at bounding box center [921, 412] width 86 height 26
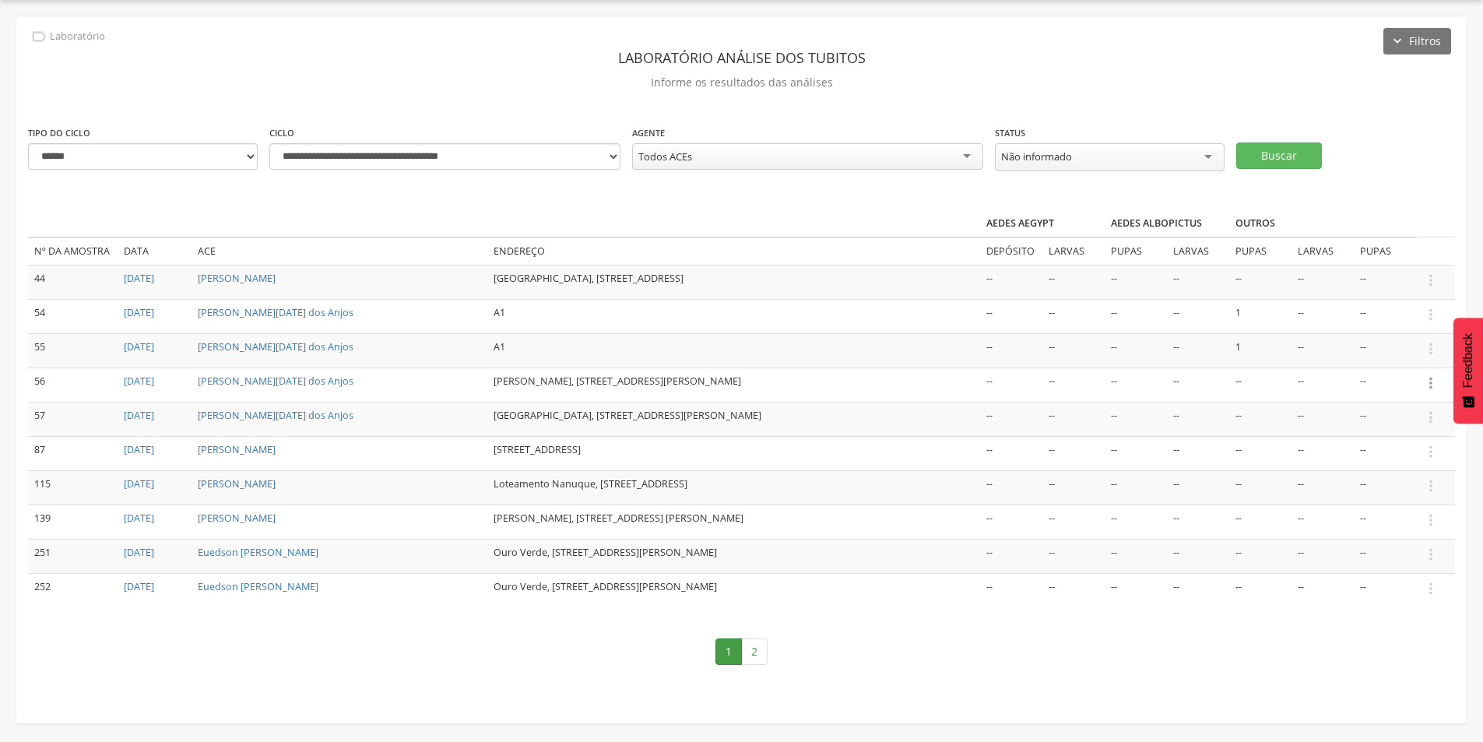
click at [1431, 380] on icon "" at bounding box center [1431, 383] width 17 height 17
click at [1400, 354] on link "Informar resultado" at bounding box center [1377, 356] width 123 height 19
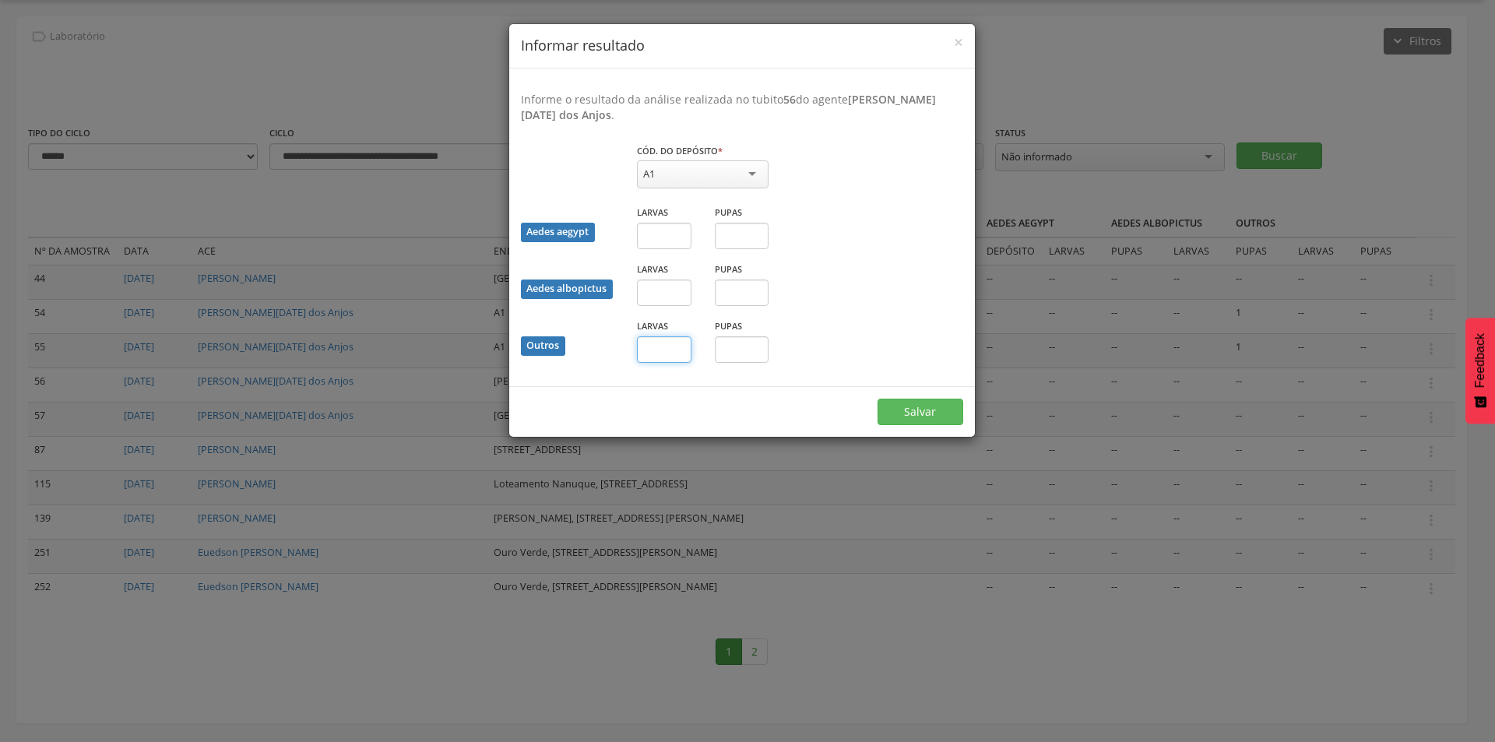
click at [664, 344] on input "text" at bounding box center [664, 349] width 55 height 26
type input "*"
click at [919, 407] on button "Salvar" at bounding box center [921, 412] width 86 height 26
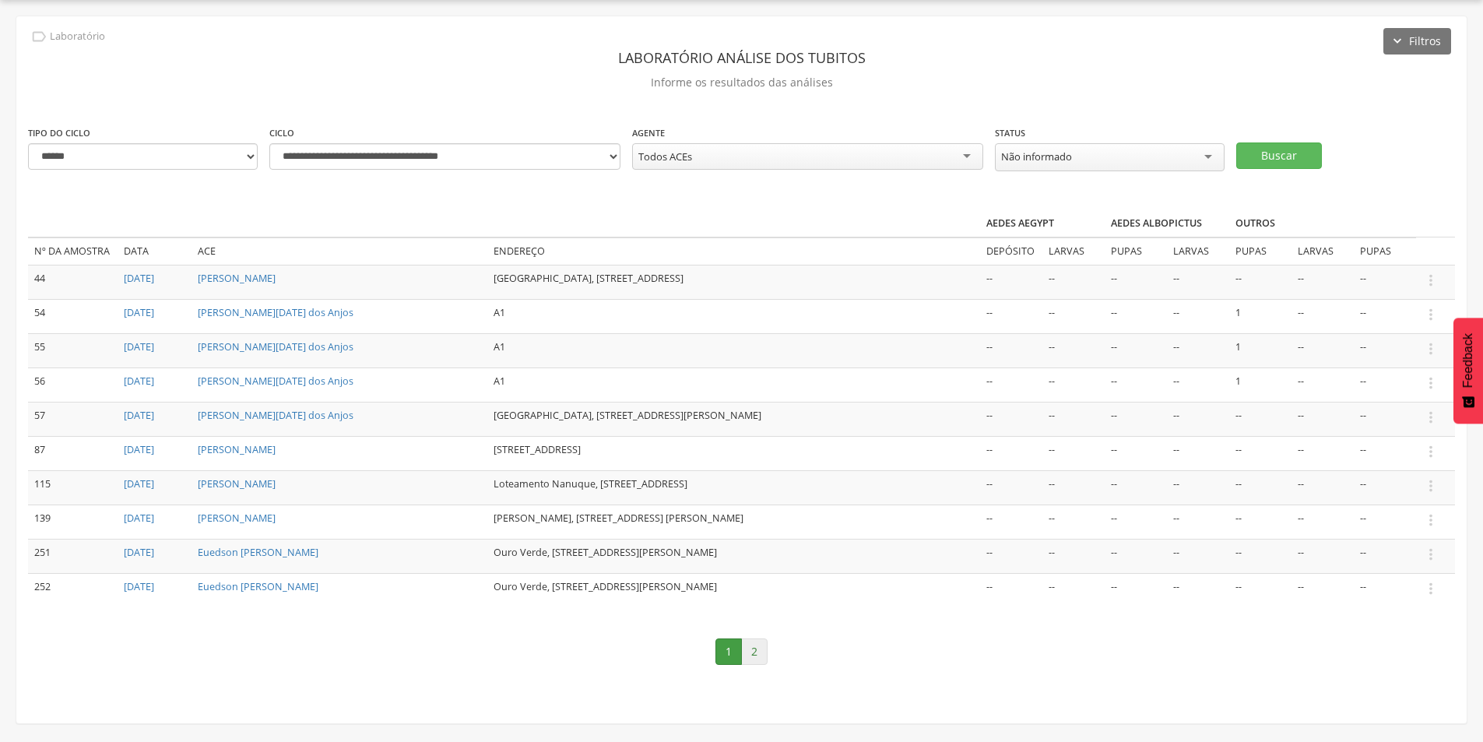
click at [755, 651] on link "2" at bounding box center [754, 652] width 26 height 26
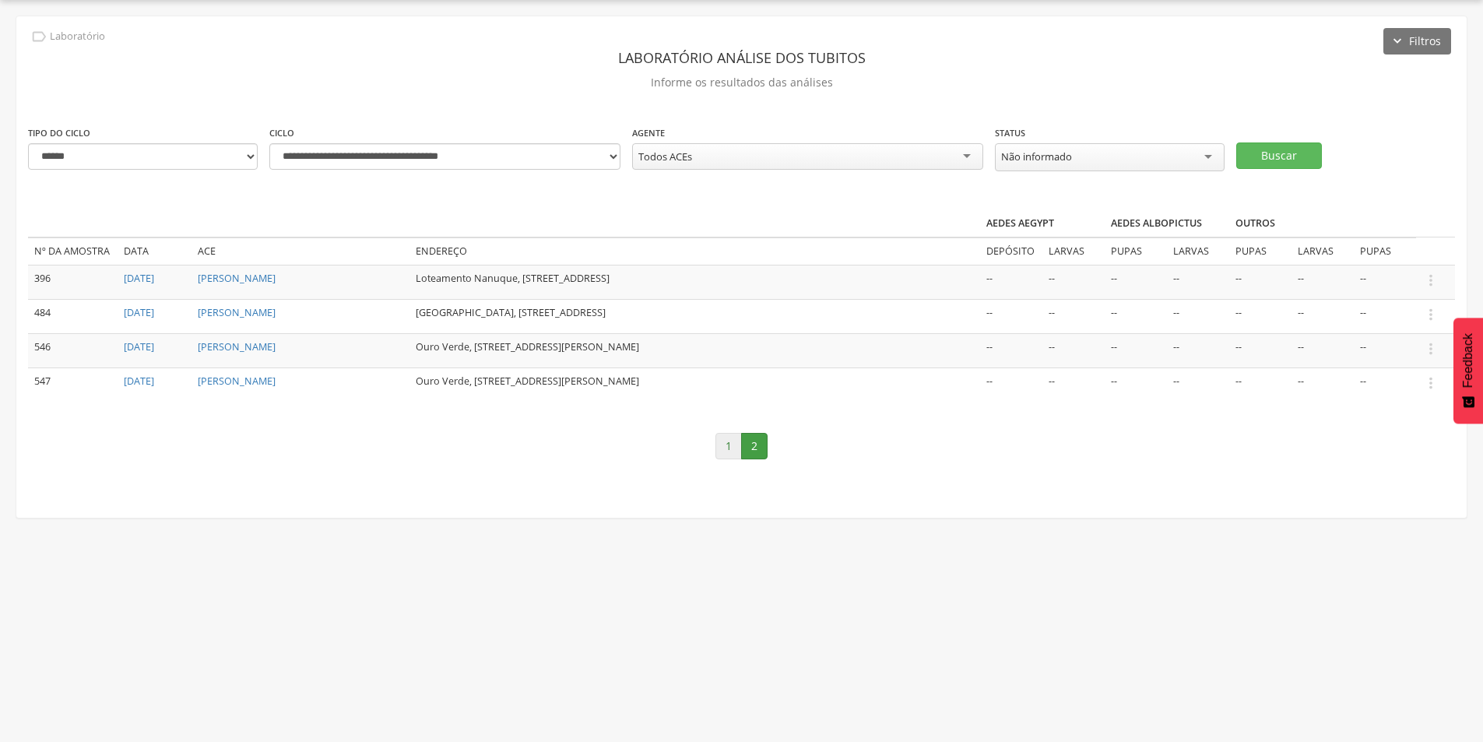
click at [727, 453] on link "1" at bounding box center [729, 446] width 26 height 26
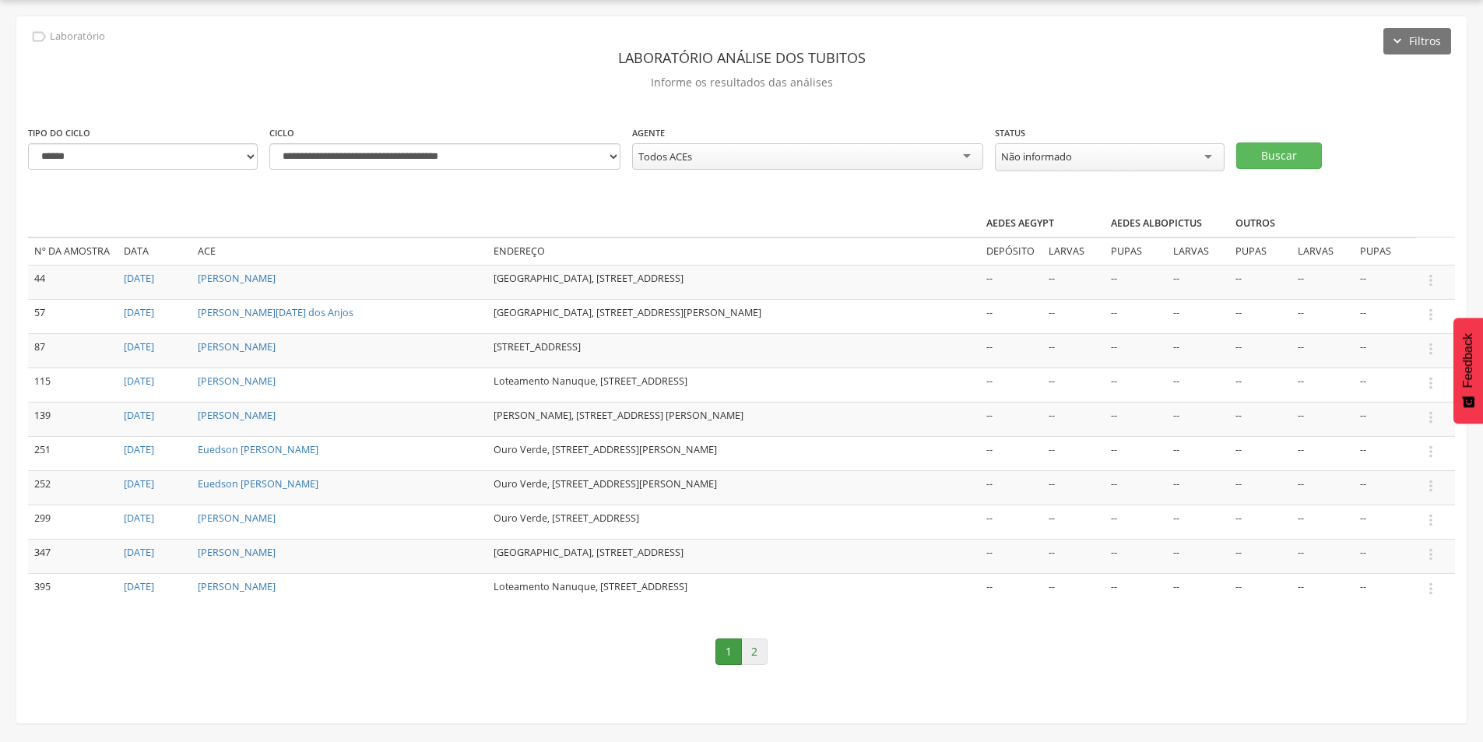
click at [764, 653] on link "2" at bounding box center [754, 652] width 26 height 26
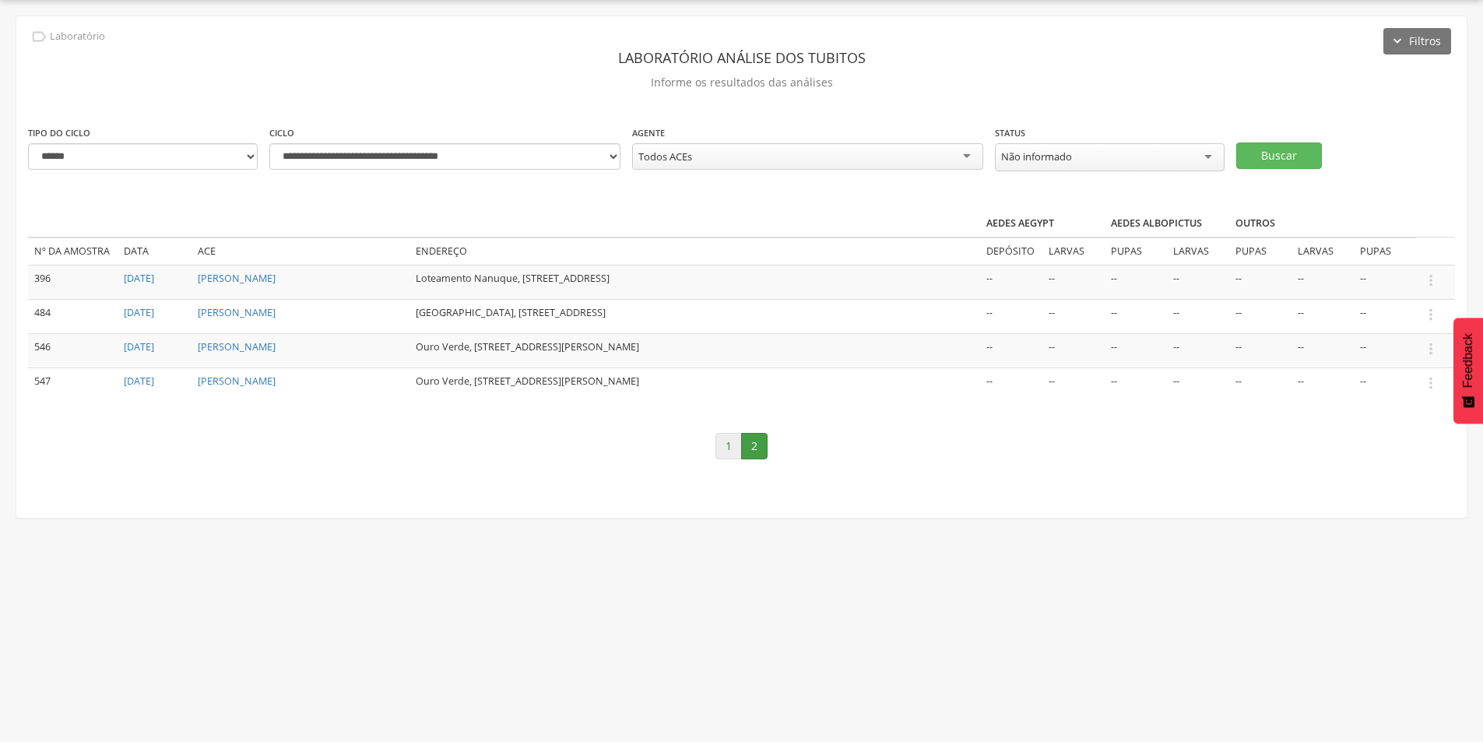
click at [727, 448] on link "1" at bounding box center [729, 446] width 26 height 26
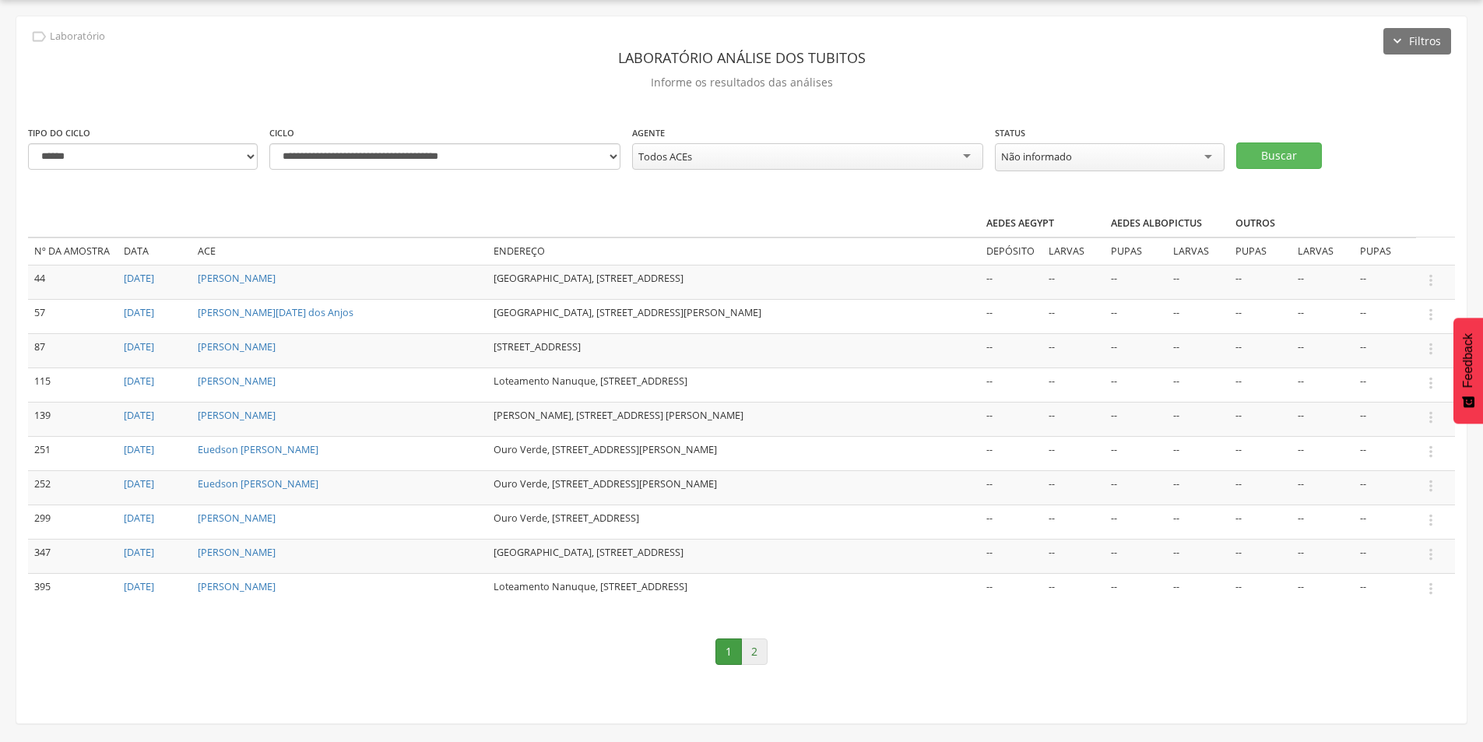
click at [753, 660] on link "2" at bounding box center [754, 652] width 26 height 26
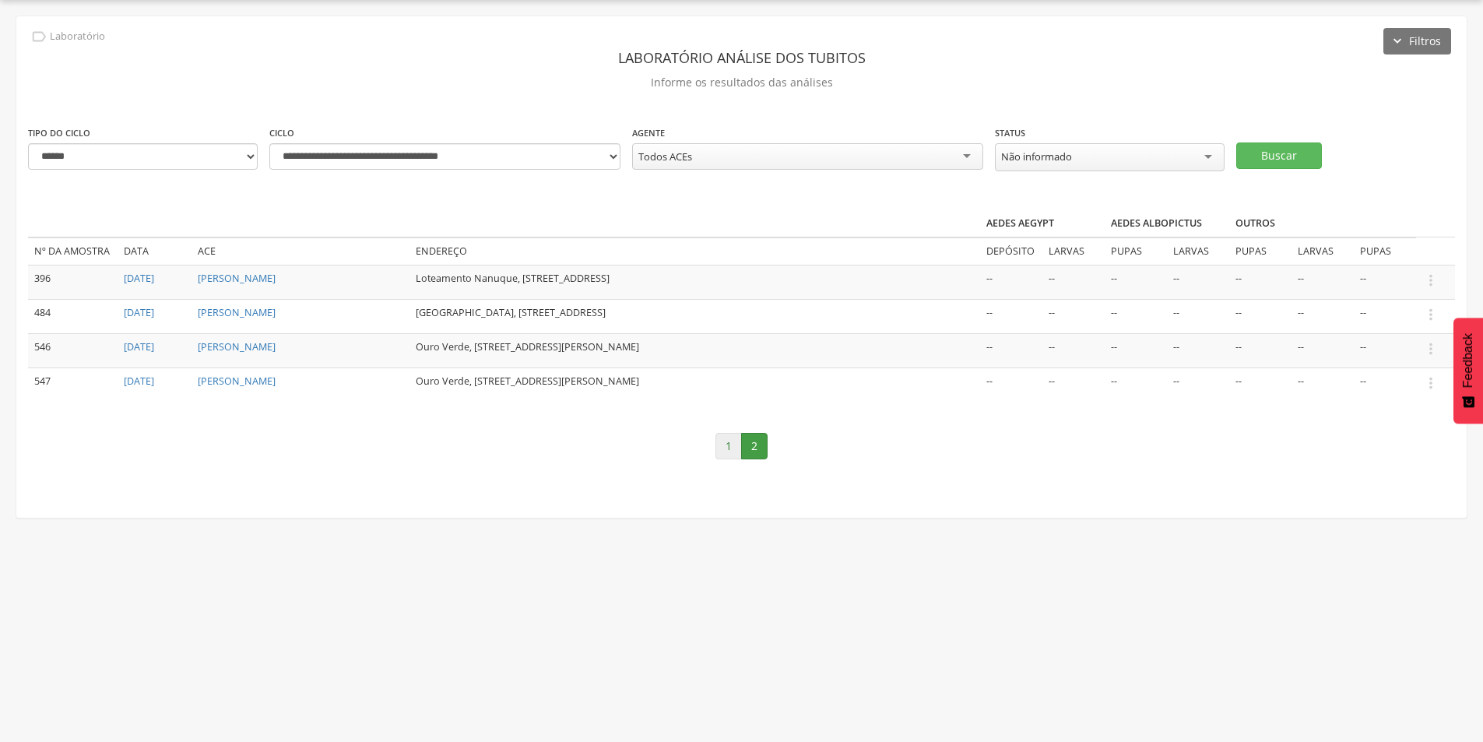
click at [717, 445] on link "1" at bounding box center [729, 446] width 26 height 26
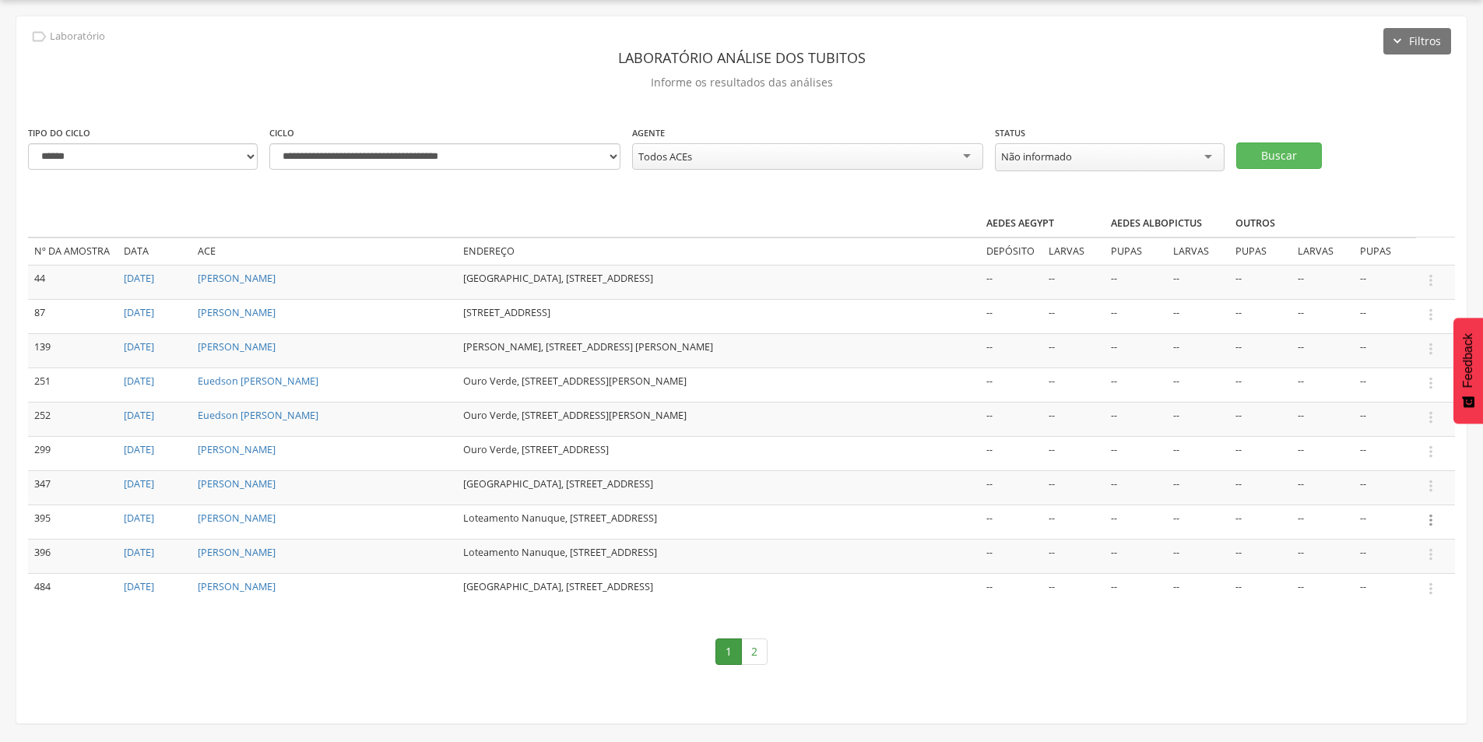
click at [1430, 516] on icon "" at bounding box center [1431, 520] width 17 height 17
click at [1397, 496] on link "Informar resultado" at bounding box center [1377, 493] width 123 height 19
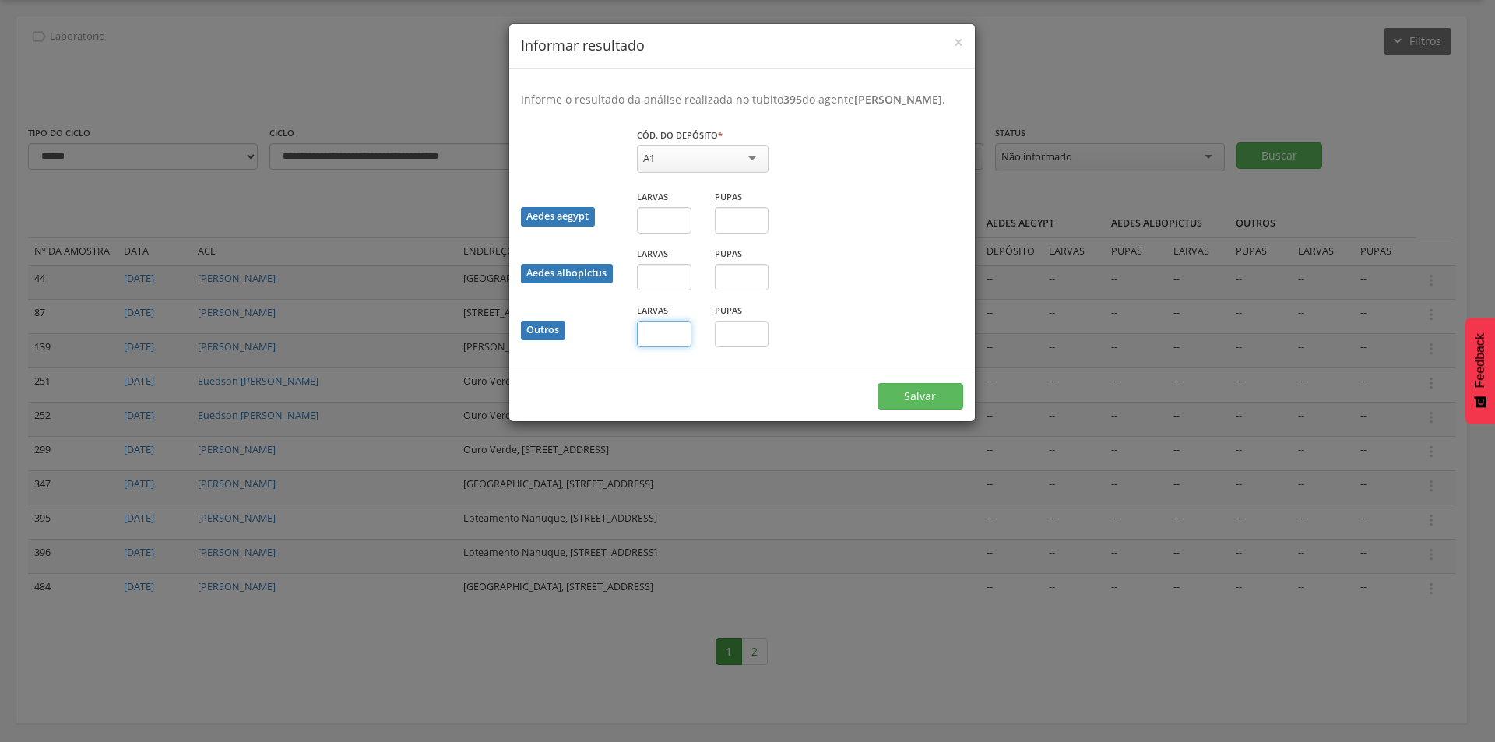
click at [682, 347] on input "text" at bounding box center [664, 334] width 55 height 26
click at [917, 410] on button "Salvar" at bounding box center [921, 396] width 86 height 26
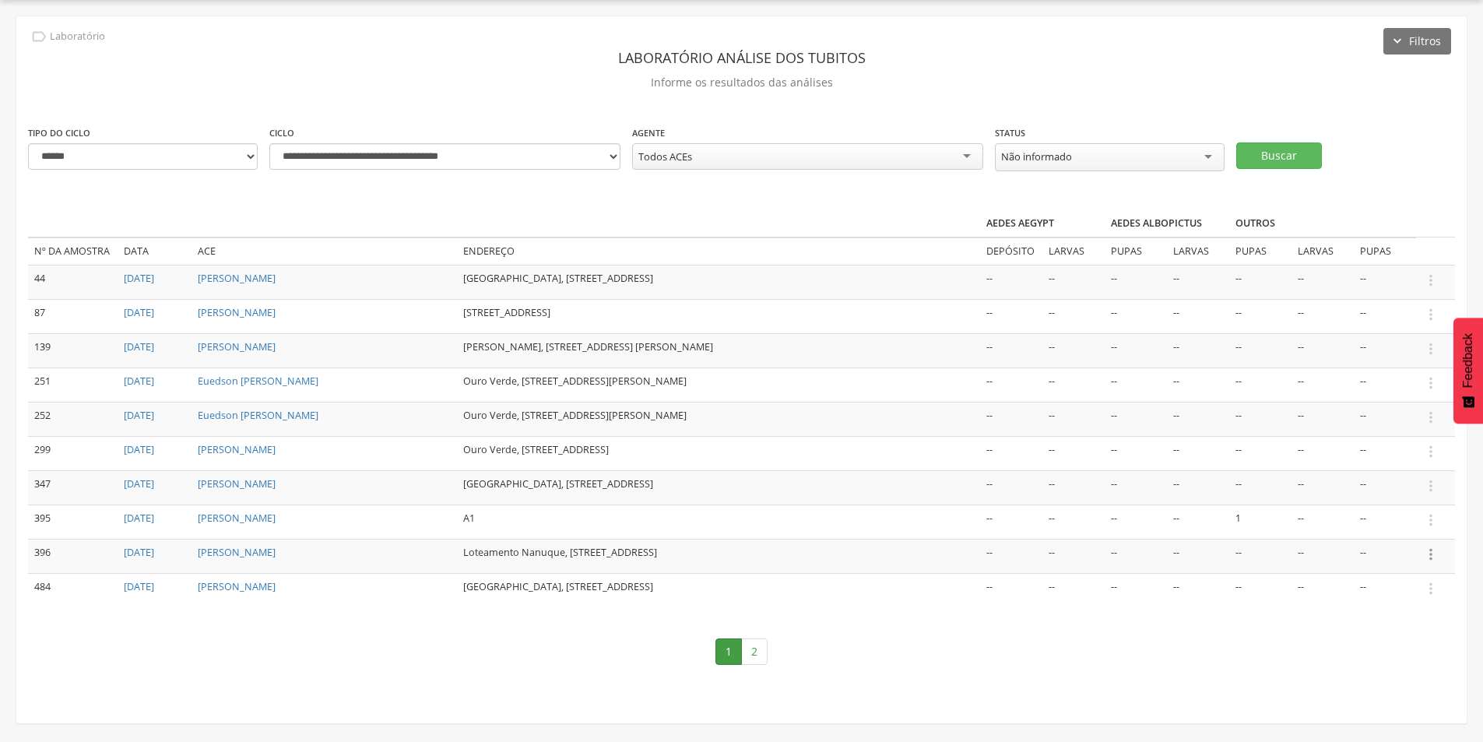
click at [1429, 552] on icon "" at bounding box center [1431, 554] width 17 height 17
click at [1382, 525] on link "Informar resultado" at bounding box center [1377, 528] width 123 height 19
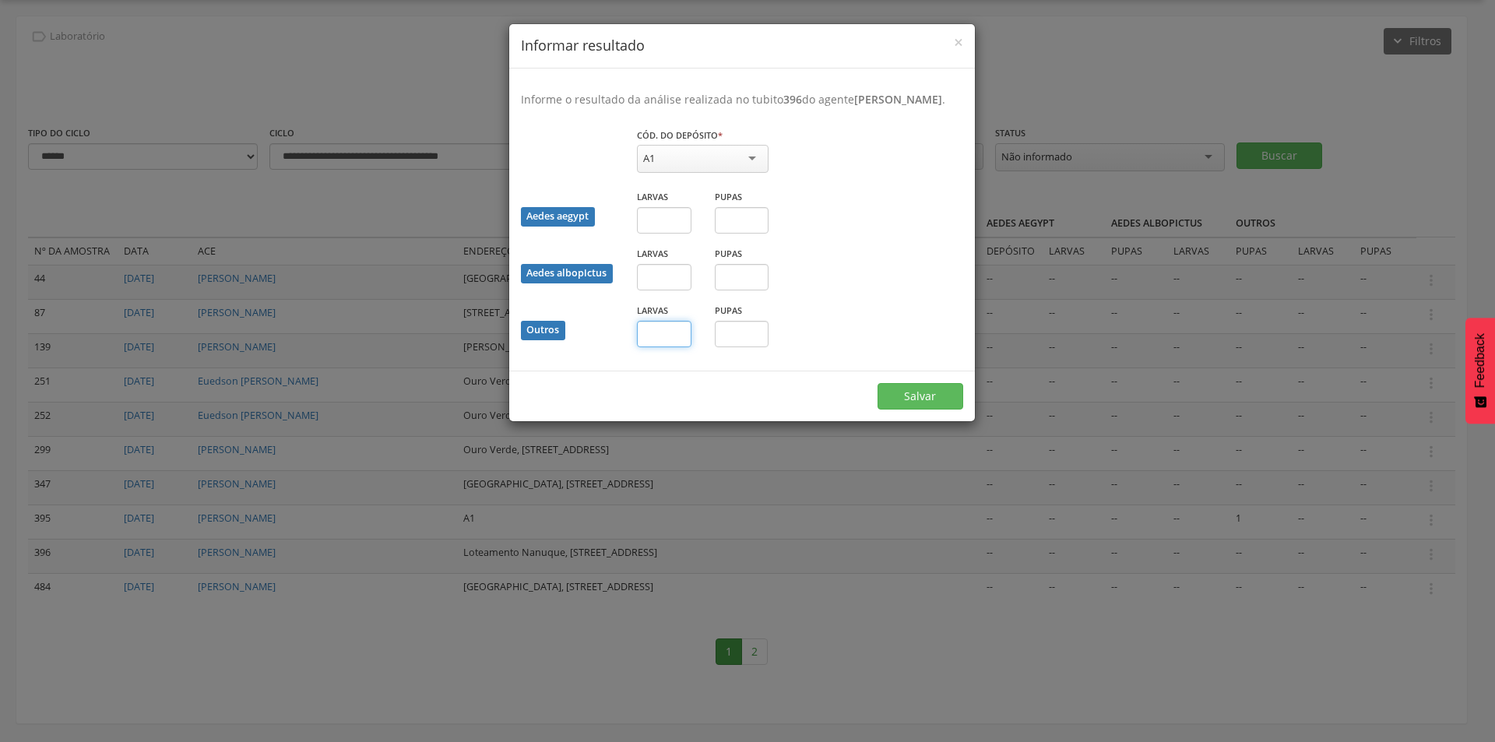
drag, startPoint x: 662, startPoint y: 337, endPoint x: 654, endPoint y: 341, distance: 8.7
click at [662, 338] on input "text" at bounding box center [664, 334] width 55 height 26
type input "*"
click at [934, 410] on button "Salvar" at bounding box center [921, 396] width 86 height 26
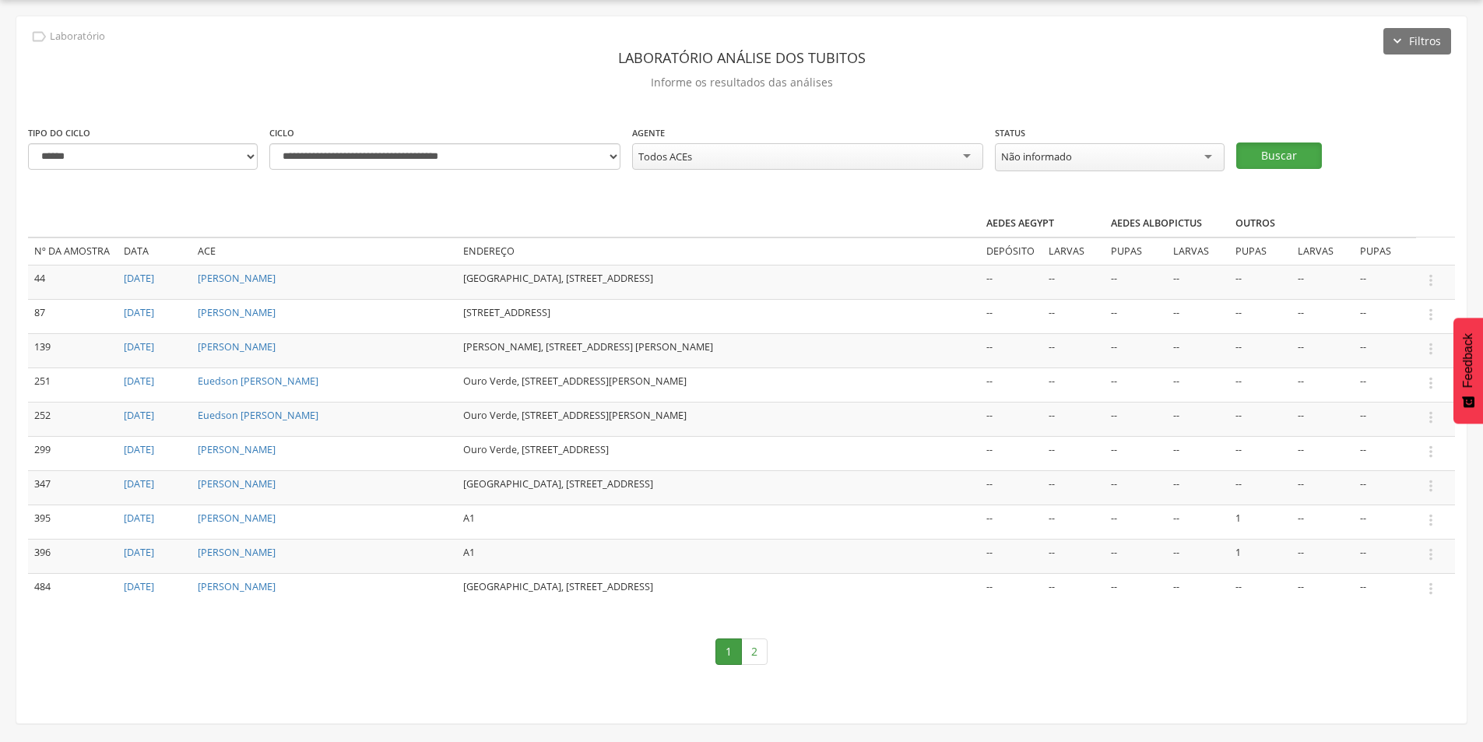
click at [1283, 153] on button "Buscar" at bounding box center [1280, 156] width 86 height 26
